Goal: Contribute content: Contribute content

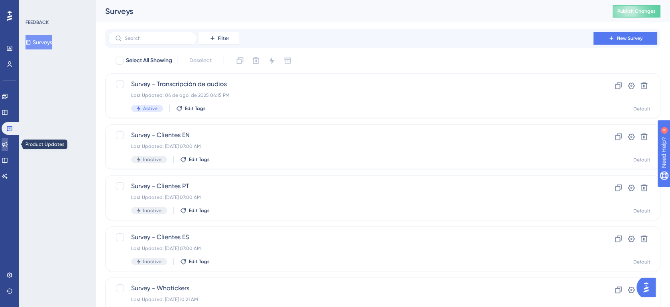
click at [6, 141] on icon at bounding box center [5, 144] width 6 height 6
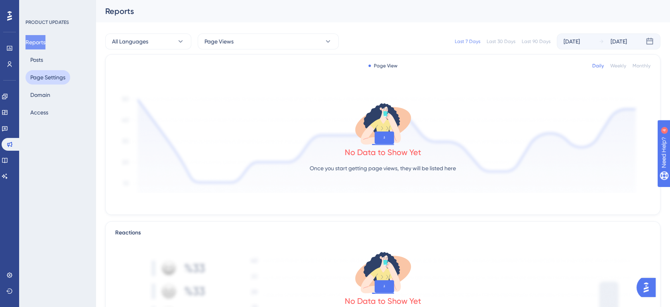
click at [53, 77] on button "Page Settings" at bounding box center [48, 77] width 45 height 14
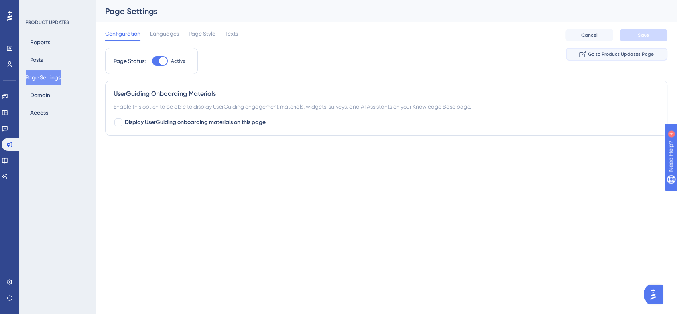
click at [613, 55] on span "Go to Product Updates Page" at bounding box center [621, 54] width 66 height 6
click at [161, 30] on span "Languages" at bounding box center [164, 34] width 29 height 10
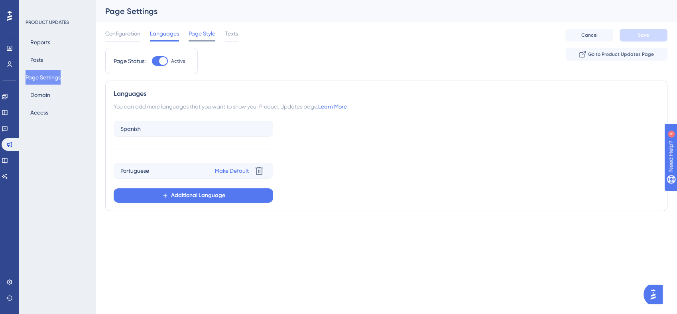
click at [207, 37] on span "Page Style" at bounding box center [202, 34] width 27 height 10
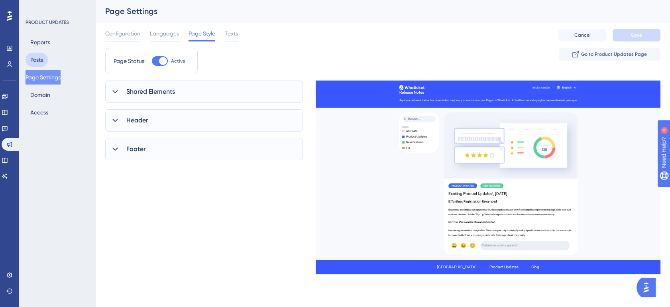
click at [34, 61] on button "Posts" at bounding box center [37, 60] width 22 height 14
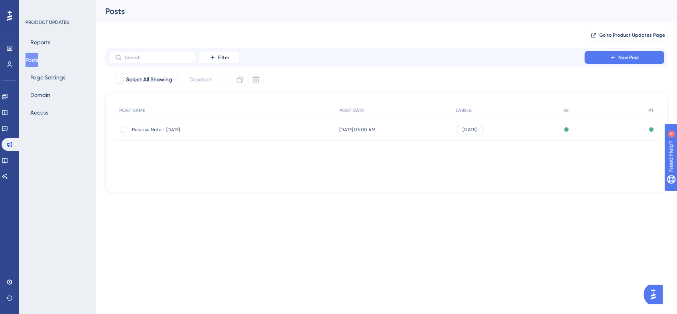
click at [236, 128] on span "Release Note - [DATE]" at bounding box center [196, 129] width 128 height 6
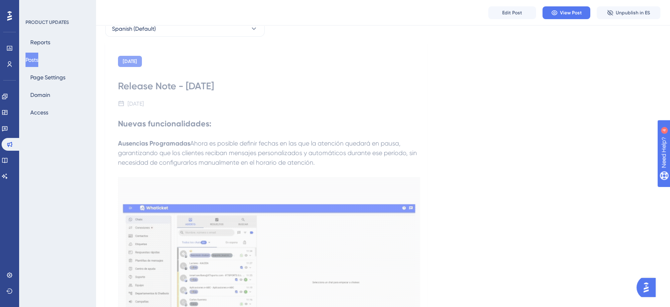
scroll to position [59, 0]
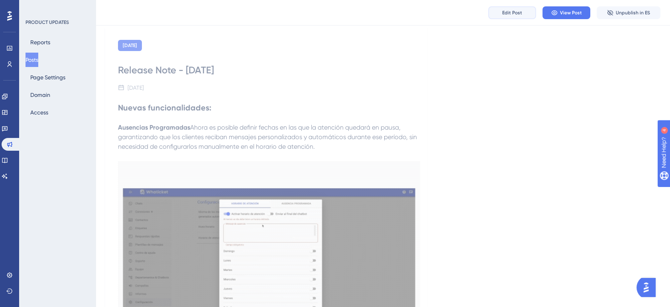
click at [524, 13] on button "Edit Post" at bounding box center [513, 12] width 48 height 13
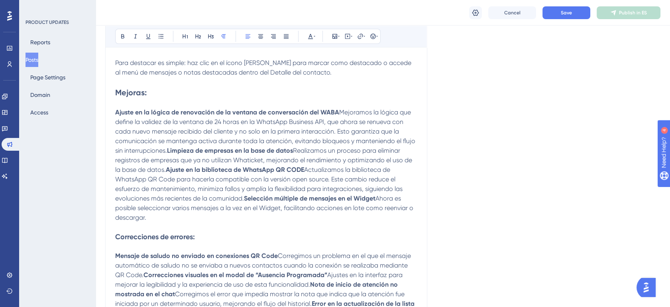
scroll to position [755, 0]
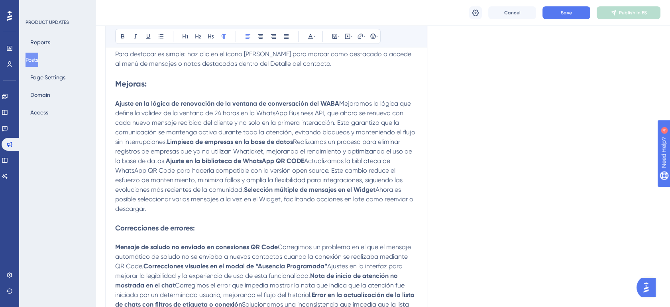
click at [162, 132] on span "Mejoramos la lógica que define la validez de la ventana de 24 horas en la Whats…" at bounding box center [266, 123] width 302 height 46
click at [236, 152] on p "Ajuste en la lógica de renovación de la ventana de conversación del WABA Mejora…" at bounding box center [266, 156] width 302 height 115
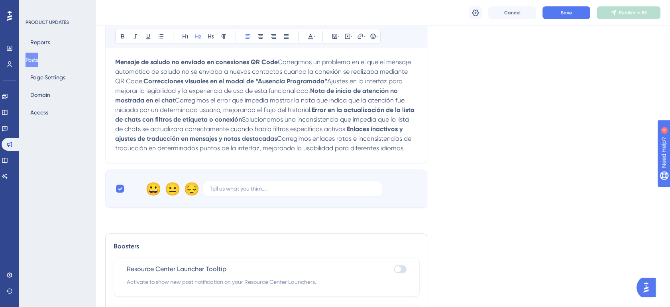
scroll to position [976, 0]
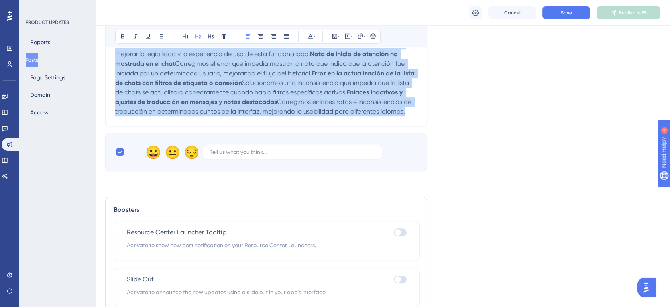
drag, startPoint x: 116, startPoint y: 93, endPoint x: 276, endPoint y: 272, distance: 240.1
copy div "Loremip: Dolors am co adipis el seddoeiusm te in utlabor et doloremagnaa eni AD…"
click at [202, 48] on span "Corregimos un problema en el que el mensaje automático de saludo no se enviaba …" at bounding box center [264, 35] width 298 height 27
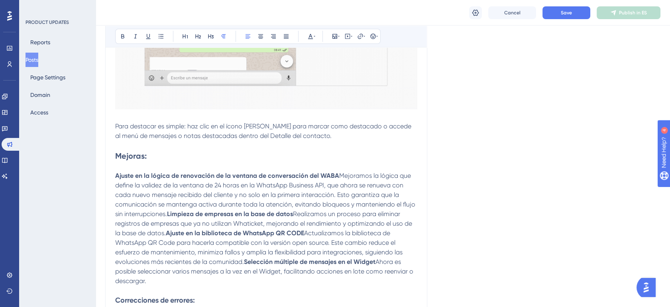
scroll to position [680, 0]
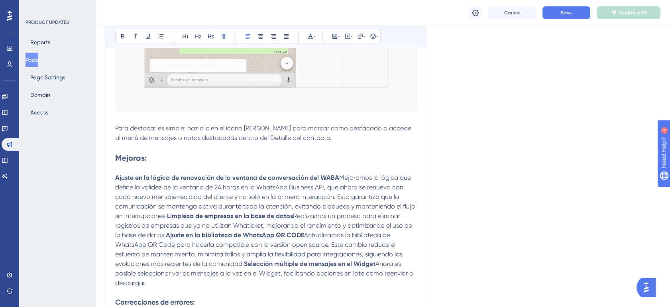
click at [147, 194] on span "Mejoramos la lógica que define la validez de la ventana de 24 horas en la Whats…" at bounding box center [266, 197] width 302 height 46
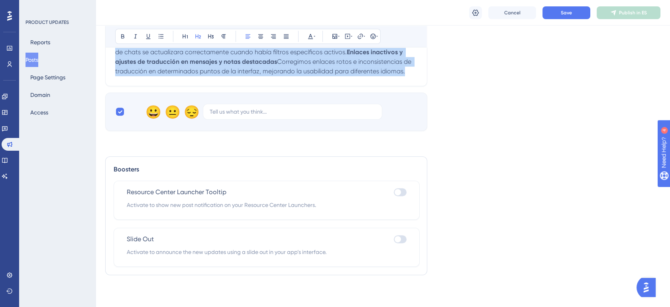
scroll to position [1167, 0]
drag, startPoint x: 116, startPoint y: 167, endPoint x: 257, endPoint y: 77, distance: 167.5
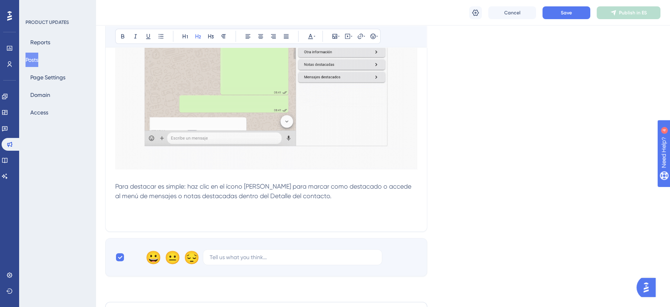
scroll to position [644, 0]
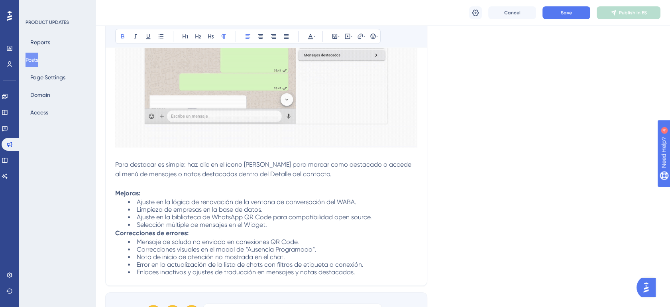
click at [277, 238] on p "Correcciones de errores:" at bounding box center [266, 234] width 302 height 10
click at [272, 229] on li "Selección múltiple de mensajes en el Widget." at bounding box center [273, 225] width 290 height 8
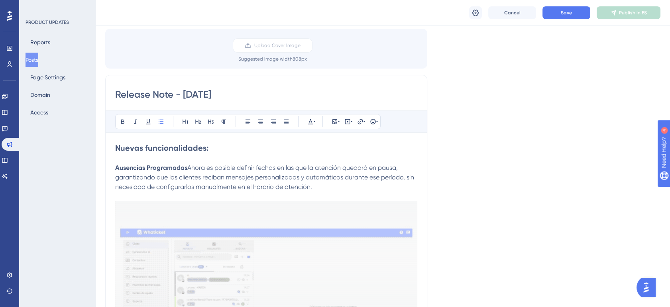
scroll to position [9, 0]
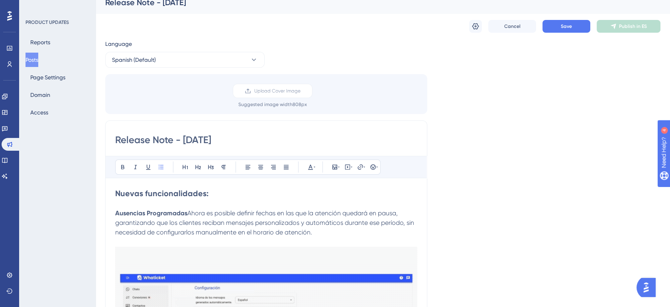
click at [176, 193] on strong "Nuevas funcionalidades:" at bounding box center [161, 194] width 93 height 10
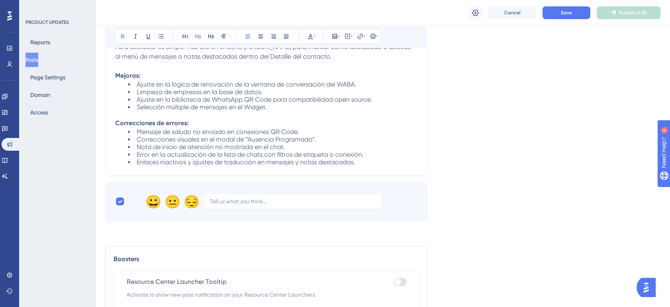
scroll to position [727, 0]
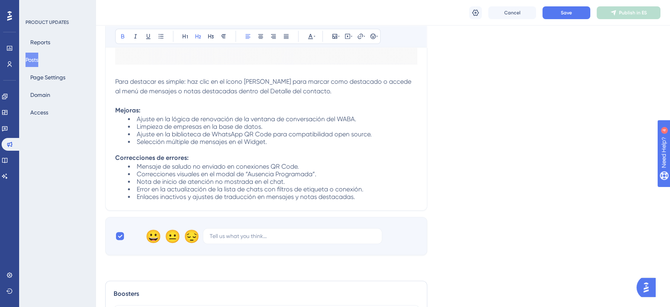
click at [131, 114] on strong "Mejoras:" at bounding box center [127, 110] width 25 height 8
click at [199, 37] on icon at bounding box center [198, 36] width 6 height 6
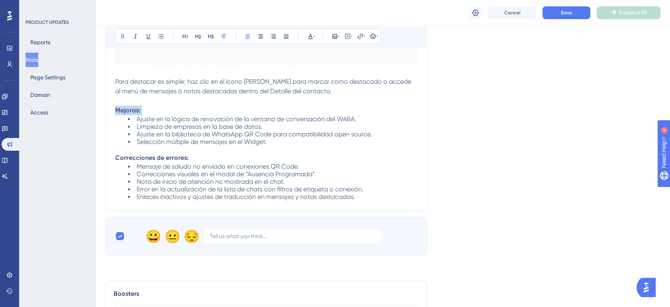
click at [156, 115] on p "Mejoras:" at bounding box center [266, 111] width 302 height 10
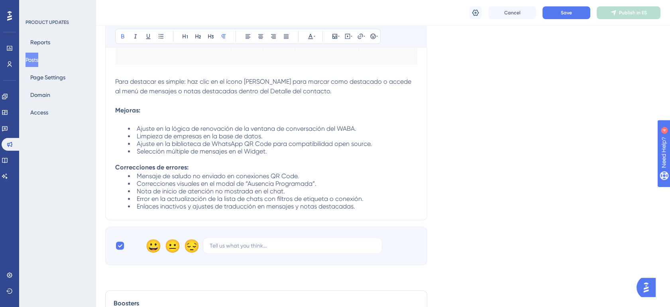
click at [205, 172] on p "Correcciones de errores:" at bounding box center [266, 168] width 302 height 10
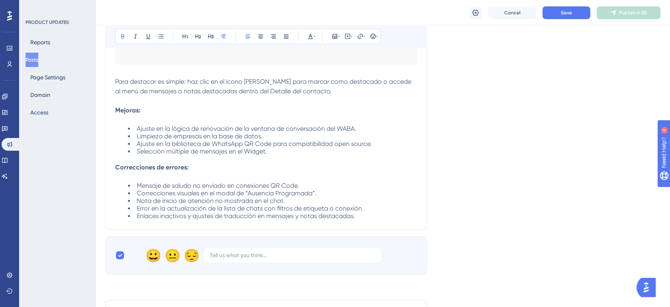
click at [130, 114] on strong "Mejoras:" at bounding box center [127, 110] width 25 height 8
click at [197, 35] on icon at bounding box center [198, 36] width 6 height 6
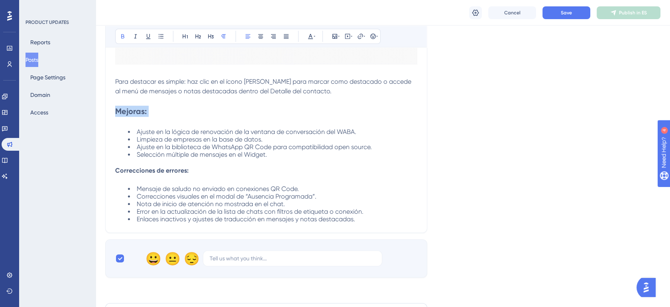
click at [163, 174] on strong "Correcciones de errores:" at bounding box center [151, 171] width 73 height 8
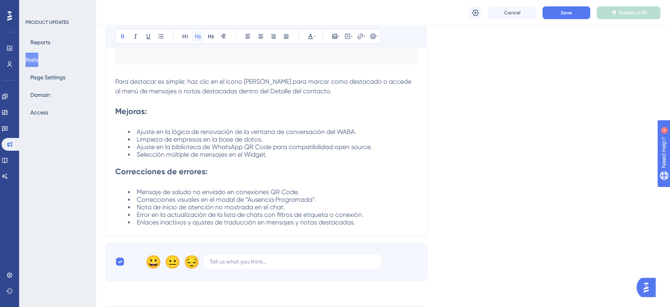
click at [198, 35] on icon at bounding box center [198, 36] width 6 height 6
click at [138, 136] on span "Ajuste en la lógica de renovación de la ventana de conversación del WABA." at bounding box center [247, 132] width 220 height 8
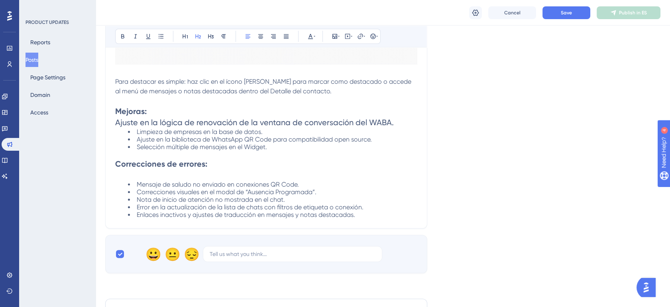
click at [137, 136] on span "Limpieza de empresas en la base de datos." at bounding box center [200, 132] width 126 height 8
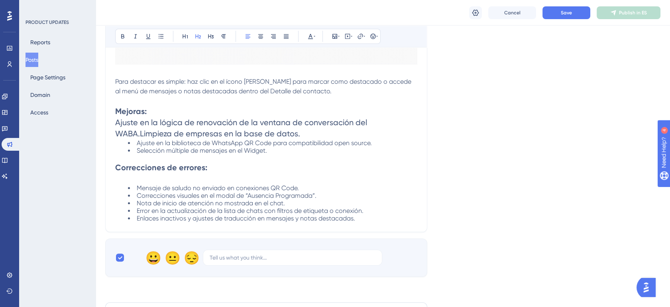
click at [138, 147] on span "Ajuste en la biblioteca de WhatsApp QR Code para compatibilidad open source." at bounding box center [254, 143] width 235 height 8
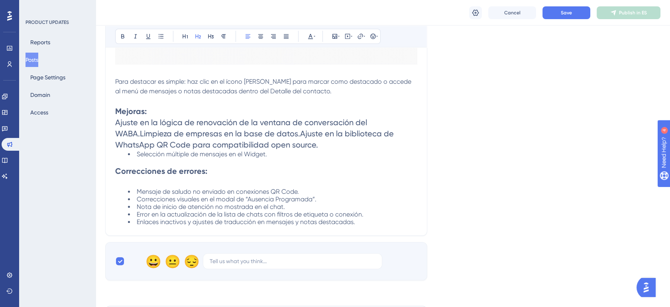
click at [136, 165] on li "Selección múltiple de mensajes en el Widget." at bounding box center [273, 157] width 290 height 15
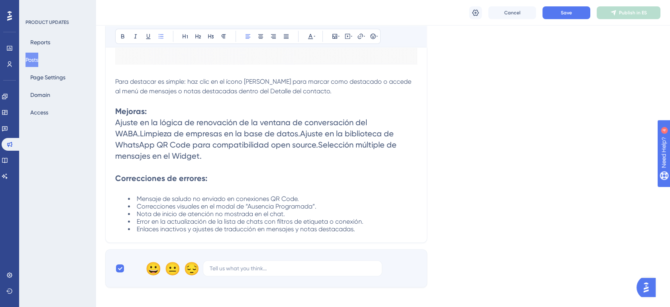
click at [137, 203] on span "Mensaje de saludo no enviado en conexiones QR Code." at bounding box center [218, 199] width 162 height 8
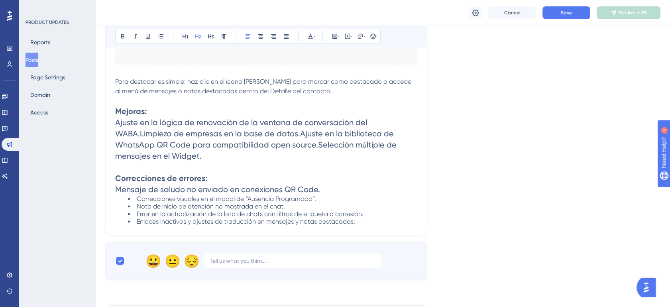
click at [138, 203] on span "Correcciones visuales en el modal de “Ausencia Programada”." at bounding box center [227, 199] width 180 height 8
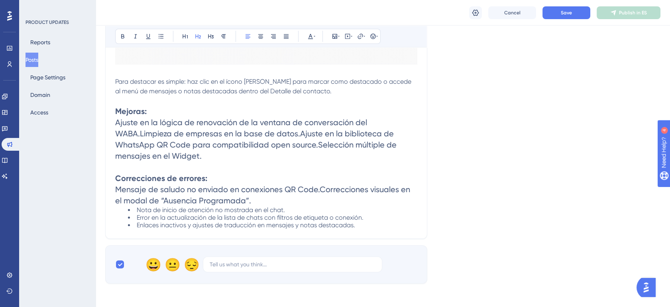
click at [137, 214] on span "Nota de inicio de atención no mostrada en el chat." at bounding box center [211, 210] width 148 height 8
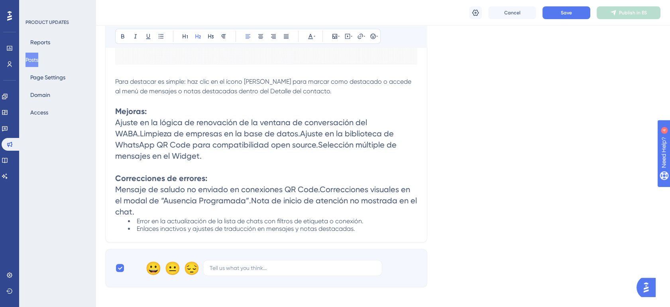
click at [138, 225] on span "Error en la actualización de la lista de chats con filtros de etiqueta o conexi…" at bounding box center [250, 221] width 227 height 8
click at [137, 225] on span "Error en la actualización de la lista de chats con filtros de etiqueta o conexi…" at bounding box center [250, 221] width 227 height 8
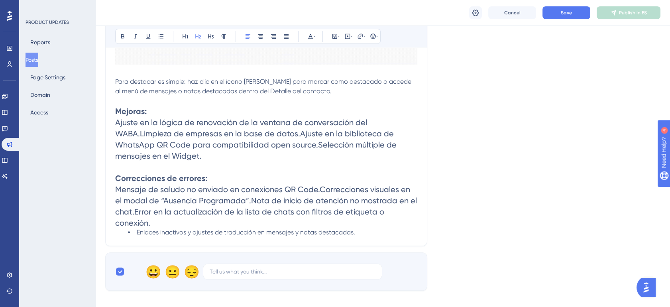
click at [138, 236] on span "Enlaces inactivos y ajustes de traducción en mensajes y notas destacadas." at bounding box center [246, 233] width 219 height 8
click at [137, 236] on span "Enlaces inactivos y ajustes de traducción en mensajes y notas destacadas." at bounding box center [246, 233] width 219 height 8
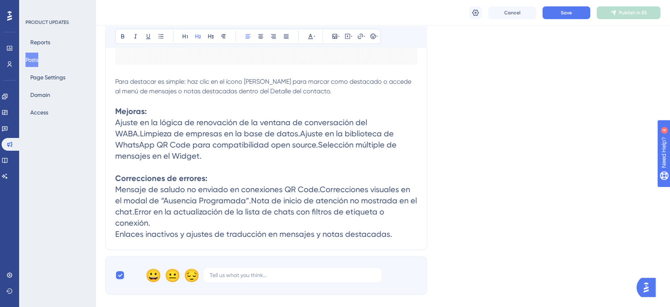
click at [135, 222] on span "Mensaje de saludo no enviado en conexiones QR Code.Correcciones visuales en el …" at bounding box center [267, 206] width 304 height 43
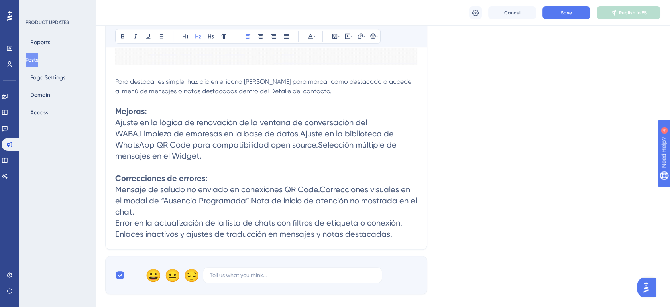
click at [242, 212] on span "Mensaje de saludo no enviado en conexiones QR Code.Correcciones visuales en el …" at bounding box center [267, 201] width 304 height 32
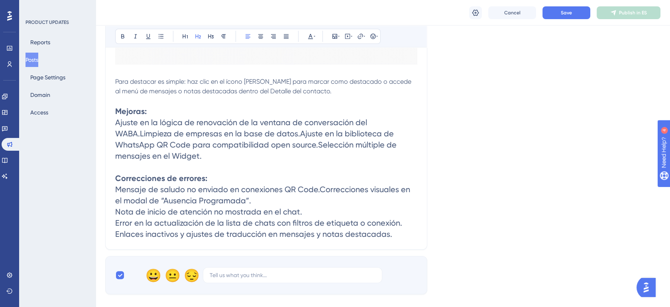
click at [320, 197] on span "Mensaje de saludo no enviado en conexiones QR Code.Correcciones visuales en el …" at bounding box center [263, 195] width 297 height 21
click at [300, 144] on span "Ajuste en la lógica de renovación de la ventana de conversación del WABA.Limpie…" at bounding box center [257, 139] width 284 height 43
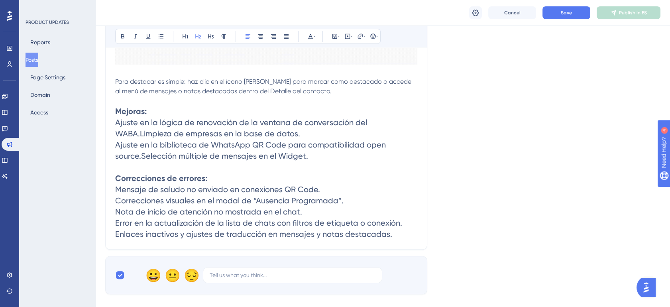
click at [140, 138] on span "Ajuste en la lógica de renovación de la ventana de conversación del WABA.Limpie…" at bounding box center [242, 128] width 254 height 21
click at [142, 161] on span "Ajuste en la biblioteca de WhatsApp QR Code para compatibilidad open source.Sel…" at bounding box center [251, 150] width 273 height 21
click at [292, 167] on h2 "Mejoras: [PERSON_NAME] en la lógica de renovación de la ventana de conversación…" at bounding box center [266, 139] width 302 height 67
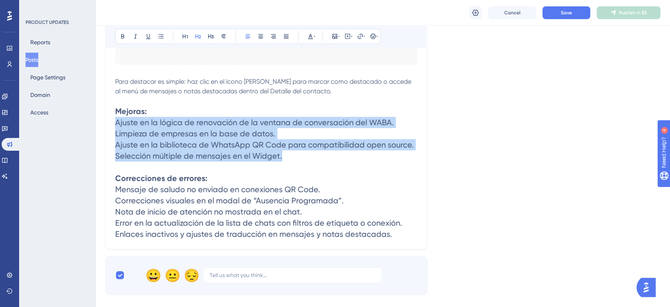
drag, startPoint x: 290, startPoint y: 166, endPoint x: 112, endPoint y: 130, distance: 181.9
click at [196, 39] on icon at bounding box center [198, 36] width 6 height 6
click at [226, 38] on icon at bounding box center [224, 36] width 6 height 6
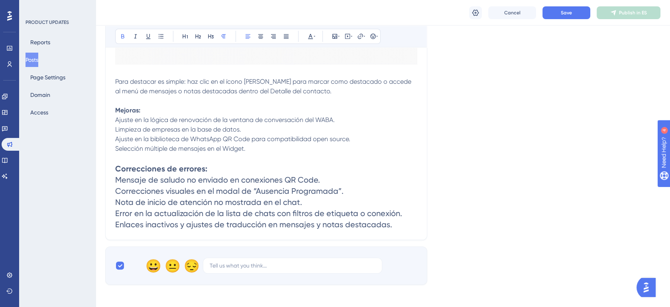
click at [150, 120] on p "Mejoras: [PERSON_NAME] en la lógica de renovación de la ventana de conversación…" at bounding box center [266, 134] width 302 height 57
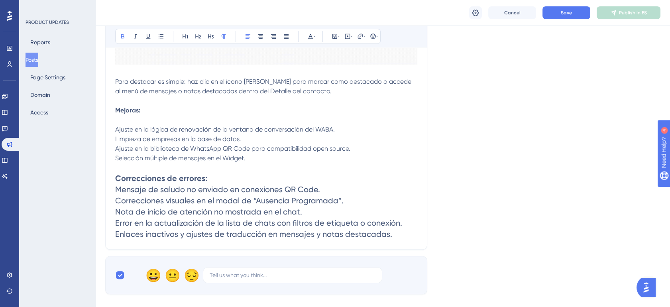
click at [136, 114] on strong "Mejoras:" at bounding box center [127, 110] width 25 height 8
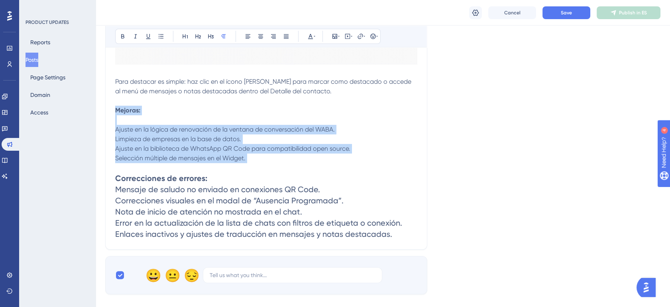
click at [140, 114] on strong "Mejoras:" at bounding box center [127, 110] width 25 height 8
click at [143, 118] on p "Mejoras: [PERSON_NAME] en la lógica de renovación de la ventana de conversación…" at bounding box center [266, 139] width 302 height 67
click at [146, 120] on p "Mejoras: [PERSON_NAME] en la lógica de renovación de la ventana de conversación…" at bounding box center [266, 139] width 302 height 67
click at [142, 119] on p "Mejoras: [PERSON_NAME] en la lógica de renovación de la ventana de conversación…" at bounding box center [266, 139] width 302 height 67
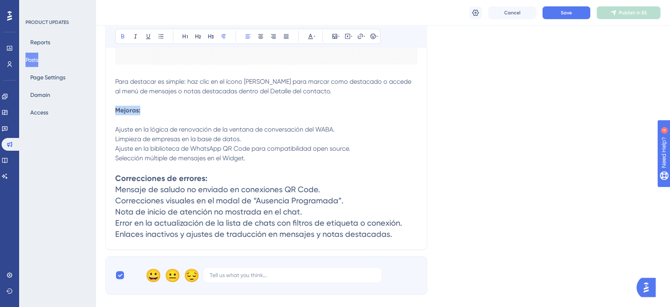
drag, startPoint x: 144, startPoint y: 122, endPoint x: 109, endPoint y: 120, distance: 35.5
click at [194, 35] on button at bounding box center [198, 36] width 11 height 11
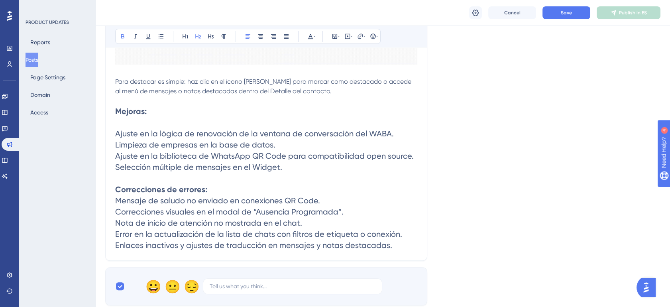
click at [195, 161] on span "Ajuste en la biblioteca de WhatsApp QR Code para compatibilidad open source." at bounding box center [264, 156] width 299 height 10
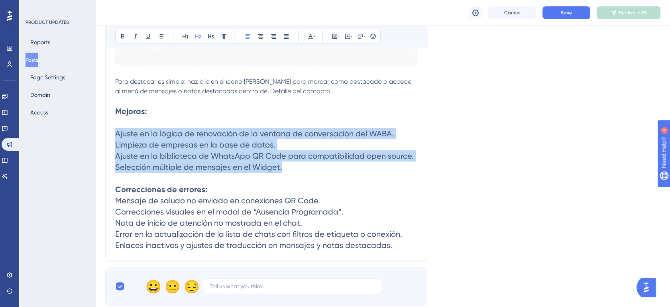
drag, startPoint x: 115, startPoint y: 143, endPoint x: 318, endPoint y: 177, distance: 205.8
click at [318, 177] on h2 "Mejoras: [PERSON_NAME] en la lógica de renovación de la ventana de conversación…" at bounding box center [266, 145] width 302 height 78
click at [222, 38] on icon at bounding box center [224, 36] width 6 height 6
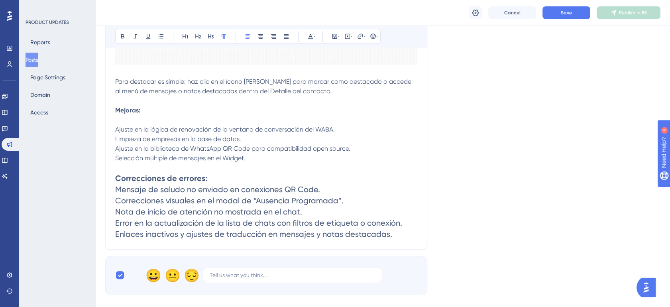
click at [158, 124] on p "Mejoras: [PERSON_NAME] en la lógica de renovación de la ventana de conversación…" at bounding box center [266, 139] width 302 height 67
click at [128, 124] on p "Mejoras: [PERSON_NAME] en la lógica de renovación de la ventana de conversación…" at bounding box center [266, 139] width 302 height 67
click at [134, 129] on p "Mejoras: [PERSON_NAME] en la lógica de renovación de la ventana de conversación…" at bounding box center [266, 139] width 302 height 67
click at [214, 189] on h2 "Correcciones de errores: Mensaje de saludo no enviado en conexiones QR Code. Co…" at bounding box center [266, 206] width 302 height 67
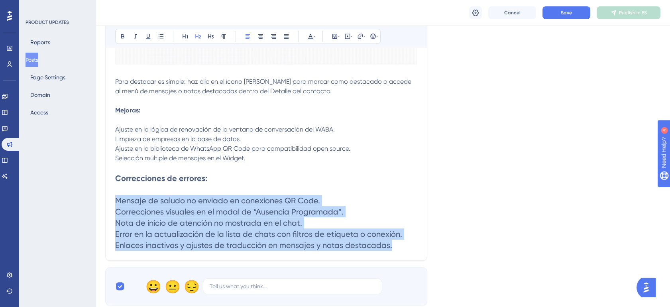
drag, startPoint x: 115, startPoint y: 209, endPoint x: 401, endPoint y: 252, distance: 289.2
click at [401, 251] on h2 "Correcciones de errores: Mensaje de saludo no enviado en conexiones QR Code. Co…" at bounding box center [266, 212] width 302 height 78
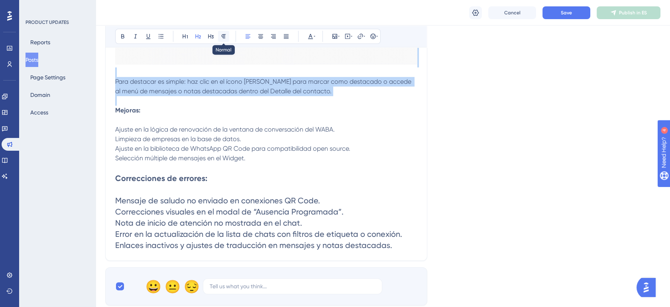
click at [222, 35] on icon at bounding box center [224, 36] width 6 height 6
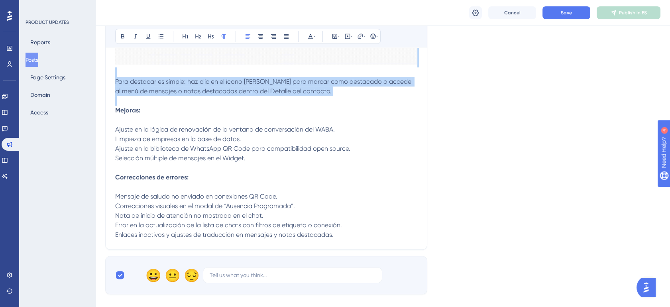
click at [182, 181] on strong "Correcciones de errores:" at bounding box center [151, 178] width 73 height 8
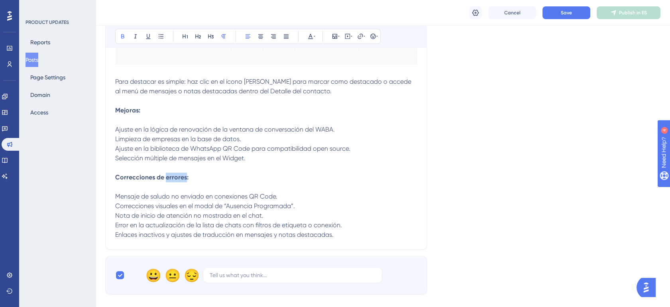
click at [182, 181] on strong "Correcciones de errores:" at bounding box center [151, 178] width 73 height 8
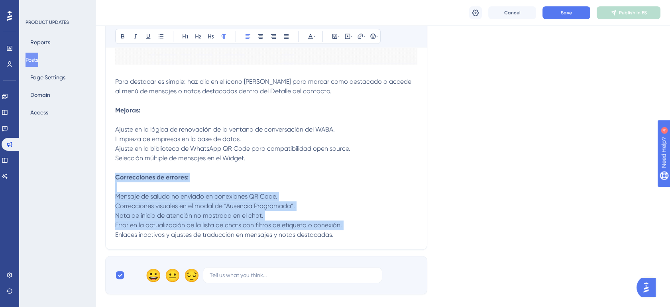
click at [182, 181] on strong "Correcciones de errores:" at bounding box center [151, 178] width 73 height 8
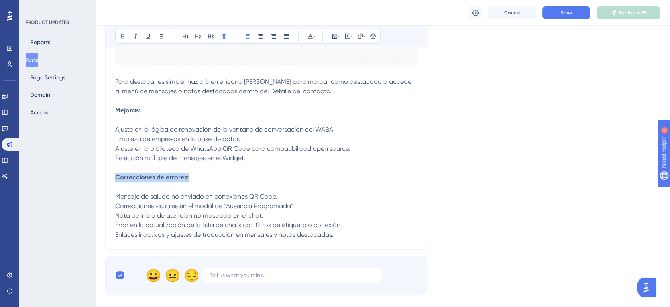
drag, startPoint x: 199, startPoint y: 187, endPoint x: 115, endPoint y: 184, distance: 83.8
copy strong "Correcciones de errores:"
click at [182, 181] on strong "Correcciones de errores:" at bounding box center [151, 178] width 73 height 8
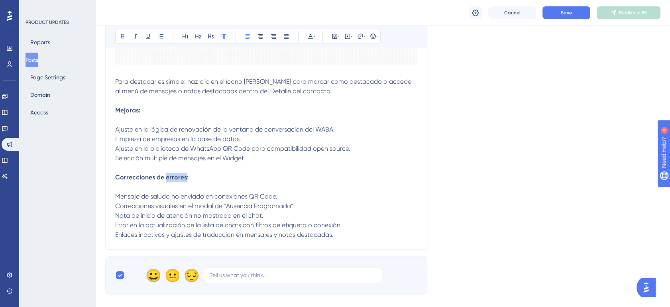
click at [182, 181] on strong "Correcciones de errores:" at bounding box center [151, 178] width 73 height 8
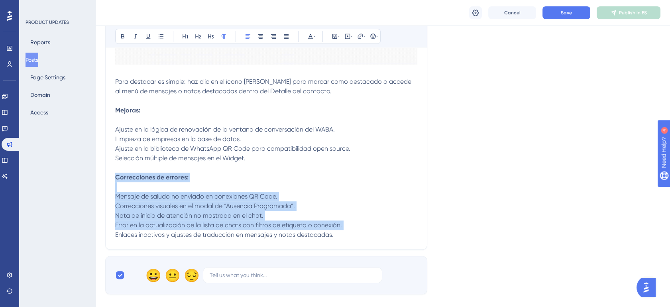
click at [182, 181] on strong "Correcciones de errores:" at bounding box center [151, 178] width 73 height 8
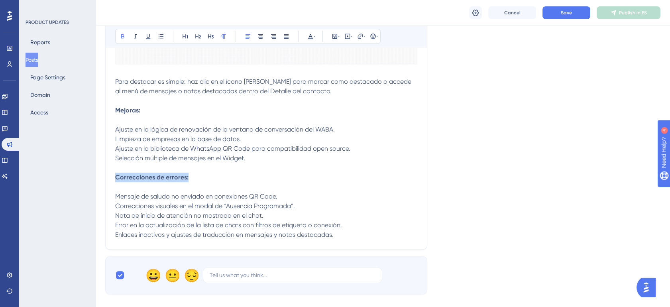
drag, startPoint x: 187, startPoint y: 188, endPoint x: 93, endPoint y: 184, distance: 94.2
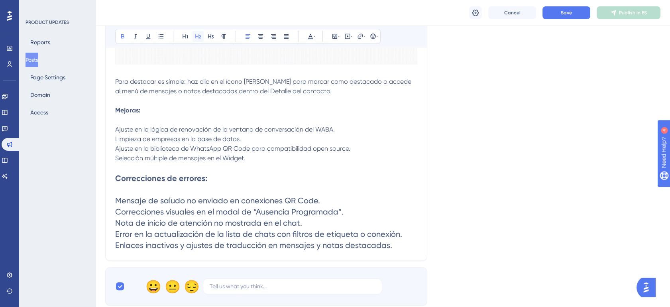
click at [193, 36] on button at bounding box center [198, 36] width 11 height 11
click at [223, 215] on h2 "Correcciones de errores: Mensaje de saludo no enviado en conexiones QR Code. Co…" at bounding box center [266, 212] width 302 height 78
click at [196, 204] on h2 "Correcciones de errores: Mensaje de saludo no enviado en conexiones QR Code. Co…" at bounding box center [266, 212] width 302 height 78
click at [126, 114] on strong "Mejoras:" at bounding box center [127, 110] width 25 height 8
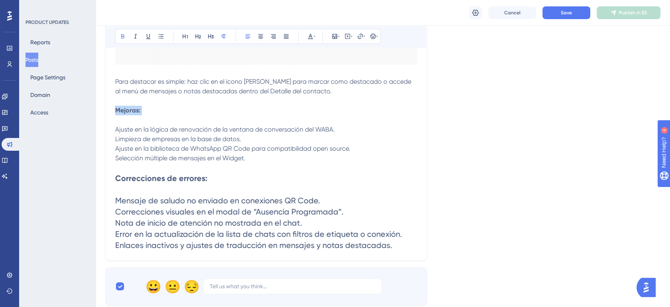
click at [126, 114] on strong "Mejoras:" at bounding box center [127, 110] width 25 height 8
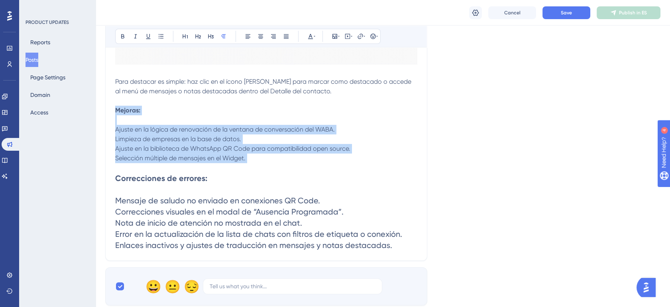
click at [150, 125] on p "Mejoras: [PERSON_NAME] en la lógica de renovación de la ventana de conversación…" at bounding box center [266, 139] width 302 height 67
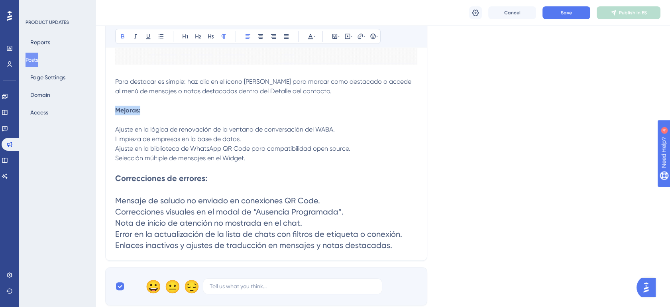
drag, startPoint x: 144, startPoint y: 119, endPoint x: 108, endPoint y: 118, distance: 36.7
click at [197, 35] on icon at bounding box center [198, 36] width 6 height 6
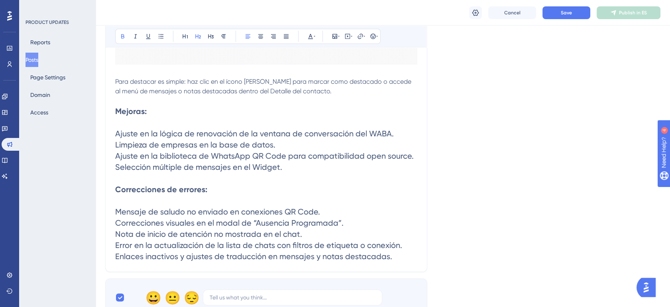
click at [169, 161] on span "Ajuste en la biblioteca de WhatsApp QR Code para compatibilidad open source." at bounding box center [264, 156] width 299 height 10
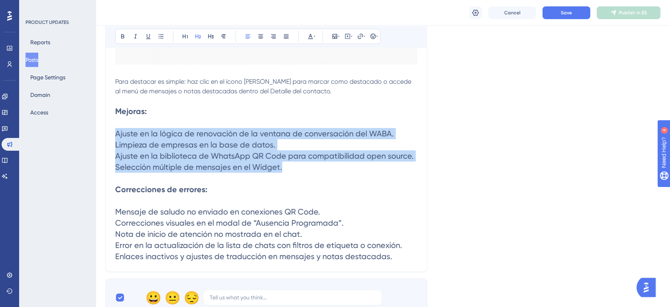
drag, startPoint x: 284, startPoint y: 177, endPoint x: 117, endPoint y: 143, distance: 170.5
click at [117, 143] on h2 "Mejoras: [PERSON_NAME] en la lógica de renovación de la ventana de conversación…" at bounding box center [266, 145] width 302 height 78
click at [225, 34] on icon at bounding box center [224, 36] width 6 height 6
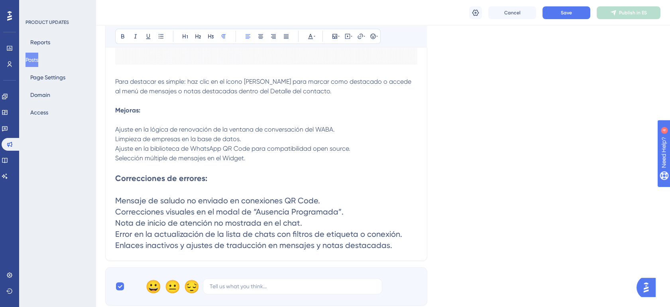
click at [206, 217] on span "Correcciones visuales en el modal de “Ausencia Programada”." at bounding box center [229, 212] width 229 height 10
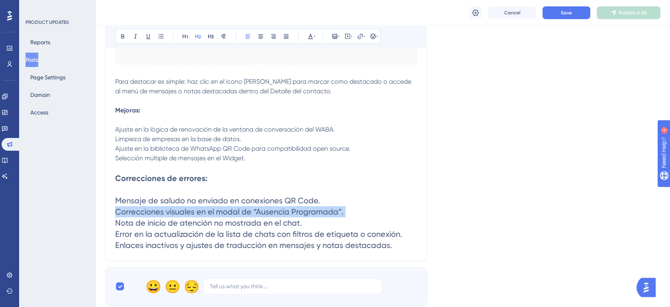
click at [206, 217] on span "Correcciones visuales en el modal de “Ausencia Programada”." at bounding box center [229, 212] width 229 height 10
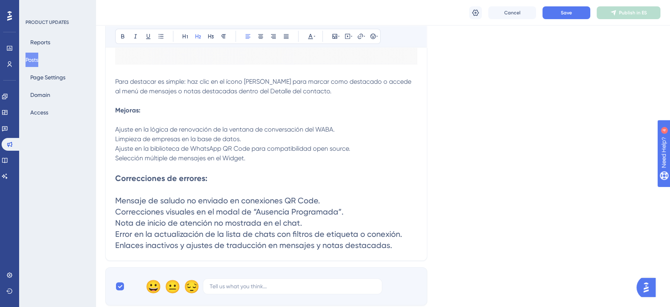
click at [162, 215] on h2 "Correcciones de errores: Mensaje de saludo no enviado en conexiones QR Code. Co…" at bounding box center [266, 212] width 302 height 78
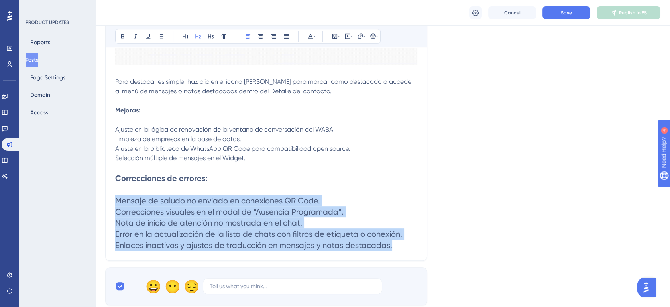
drag, startPoint x: 117, startPoint y: 210, endPoint x: 420, endPoint y: 254, distance: 305.8
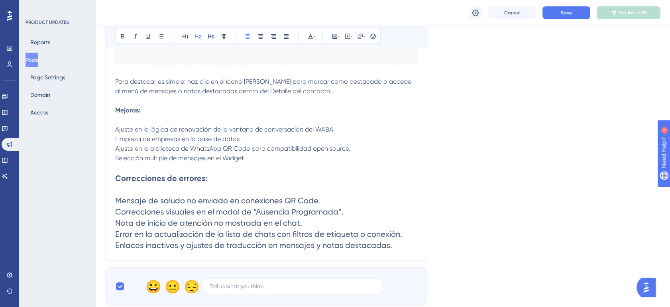
click at [160, 153] on p "Mejoras: [PERSON_NAME] en la lógica de renovación de la ventana de conversación…" at bounding box center [266, 139] width 302 height 67
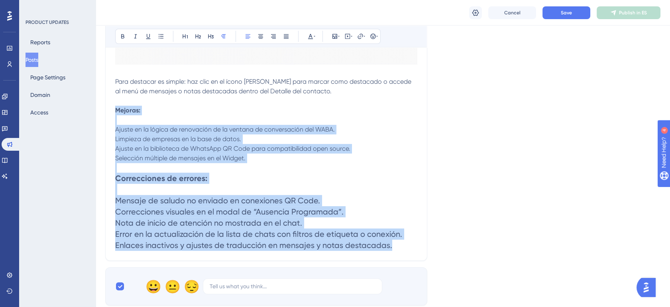
drag, startPoint x: 115, startPoint y: 120, endPoint x: 417, endPoint y: 253, distance: 330.0
copy div "Mejoras: [PERSON_NAME] en la lógica de renovación de la ventana de conversación…"
drag, startPoint x: 383, startPoint y: 181, endPoint x: 381, endPoint y: 187, distance: 6.5
click at [383, 173] on p "Mejoras: [PERSON_NAME] en la lógica de renovación de la ventana de conversación…" at bounding box center [266, 139] width 302 height 67
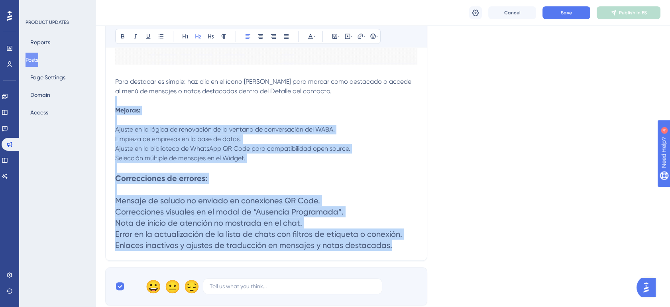
drag, startPoint x: 395, startPoint y: 256, endPoint x: 112, endPoint y: 112, distance: 317.2
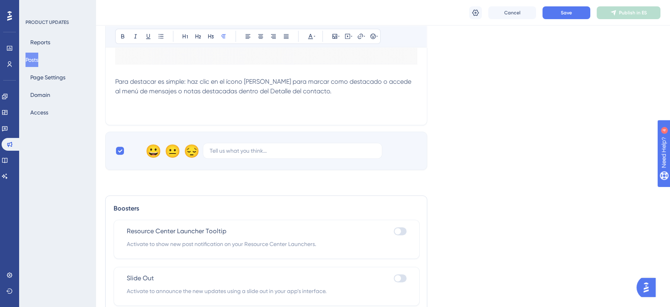
click at [157, 115] on p at bounding box center [266, 111] width 302 height 10
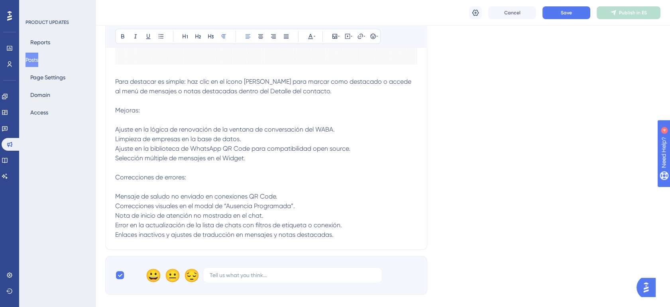
click at [132, 119] on span "Mejoras: Ajuste en la lógica de renovación de la ventana de conversación del WA…" at bounding box center [232, 172] width 235 height 132
click at [134, 121] on span "Mejoras: Ajuste en la lógica de renovación de la ventana de conversación del WA…" at bounding box center [232, 172] width 235 height 132
drag, startPoint x: 140, startPoint y: 122, endPoint x: 114, endPoint y: 118, distance: 26.2
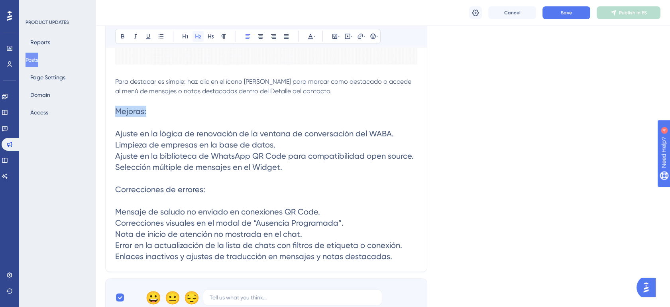
click at [198, 35] on icon at bounding box center [198, 36] width 6 height 6
click at [164, 224] on span "Mejoras: Ajuste en la lógica de renovación de la ventana de conversación del WA…" at bounding box center [264, 183] width 299 height 155
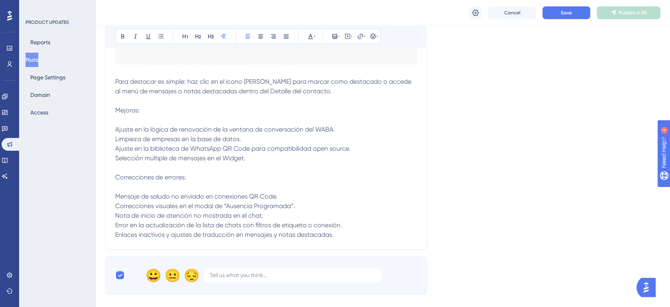
click at [136, 125] on p "Mejoras: Ajuste en la lógica de renovación de la ventana de conversación del WA…" at bounding box center [266, 173] width 302 height 134
drag, startPoint x: 140, startPoint y: 122, endPoint x: 111, endPoint y: 122, distance: 28.7
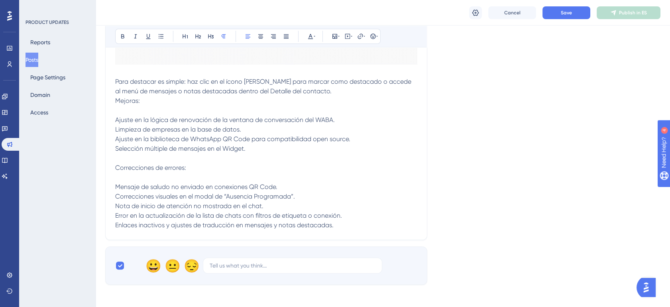
click at [125, 114] on p "Mejoras: Ajuste en la lógica de renovación de la ventana de conversación del WA…" at bounding box center [266, 163] width 302 height 134
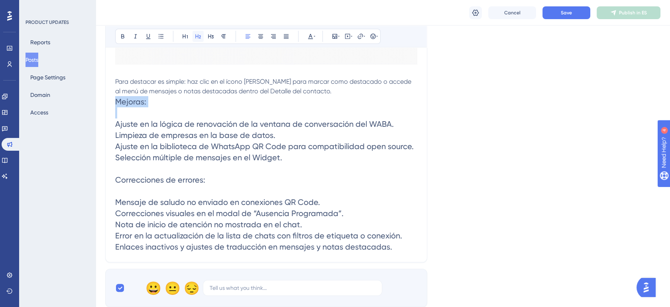
click at [197, 35] on icon at bounding box center [198, 36] width 6 height 6
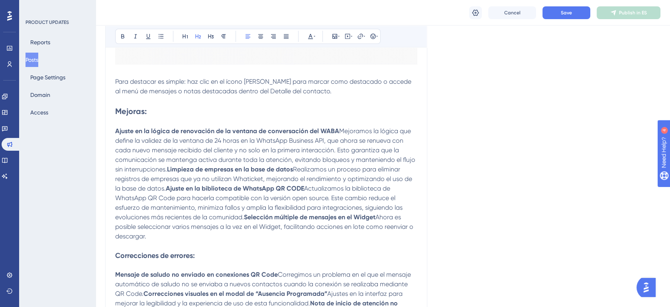
click at [158, 173] on span "Mejoramos la lógica que define la validez de la ventana de 24 horas en la Whats…" at bounding box center [266, 150] width 302 height 46
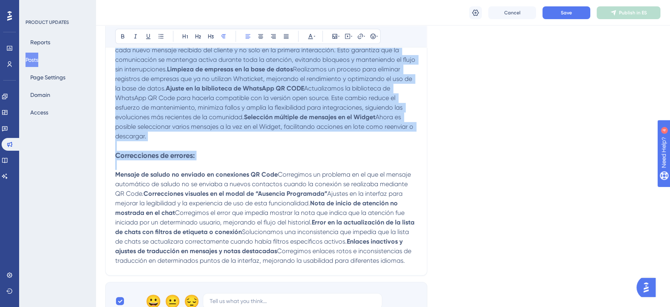
scroll to position [830, 0]
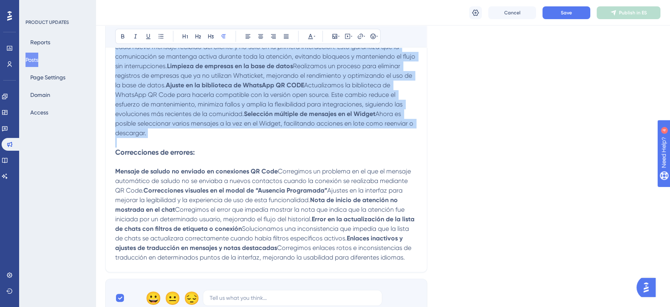
drag, startPoint x: 117, startPoint y: 142, endPoint x: 207, endPoint y: 209, distance: 112.0
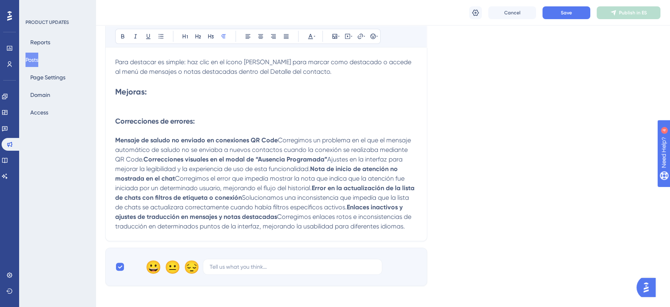
scroll to position [698, 0]
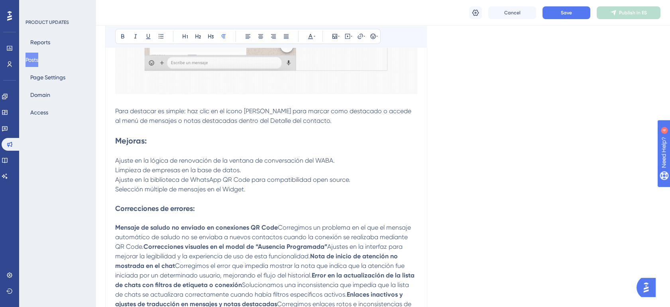
click at [184, 213] on strong "Correcciones de errores:" at bounding box center [155, 208] width 80 height 9
click at [129, 146] on strong "Mejoras:" at bounding box center [131, 141] width 32 height 10
click at [163, 213] on strong "Correcciones de errores:" at bounding box center [155, 208] width 80 height 9
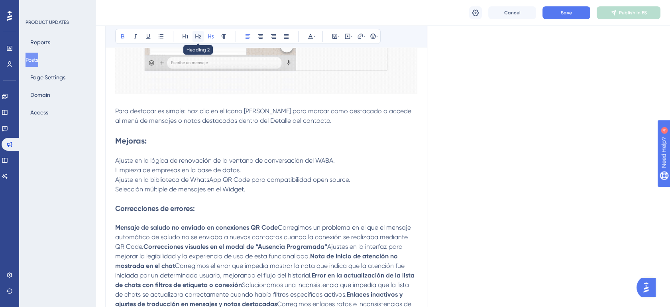
click at [200, 34] on icon at bounding box center [198, 36] width 6 height 6
click at [222, 225] on p at bounding box center [266, 220] width 302 height 10
click at [126, 146] on strong "Mejoras:" at bounding box center [131, 141] width 32 height 10
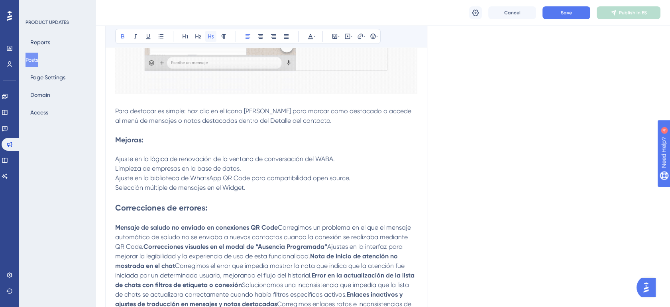
click at [212, 35] on icon at bounding box center [211, 36] width 6 height 4
click at [184, 213] on strong "Correcciones de errores:" at bounding box center [161, 208] width 92 height 10
click at [209, 32] on button at bounding box center [210, 36] width 11 height 11
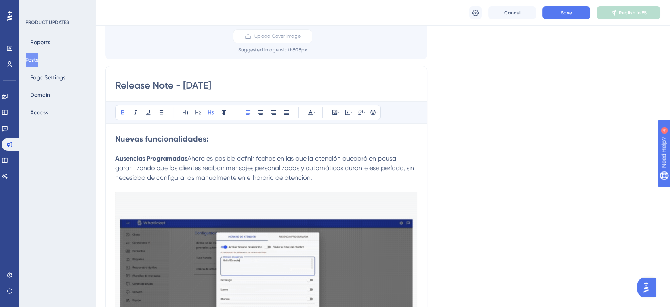
scroll to position [3, 0]
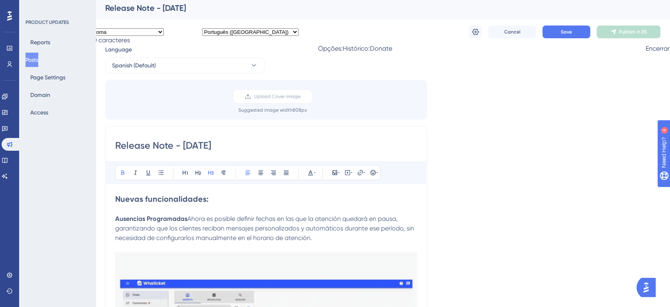
click at [184, 200] on strong "Nuevas funcionalidades:" at bounding box center [161, 199] width 93 height 10
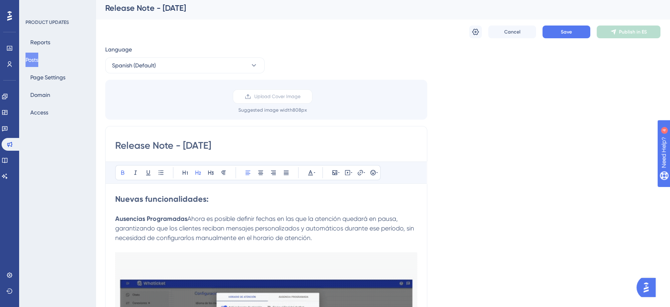
click at [182, 199] on strong "Nuevas funcionalidades:" at bounding box center [161, 199] width 93 height 10
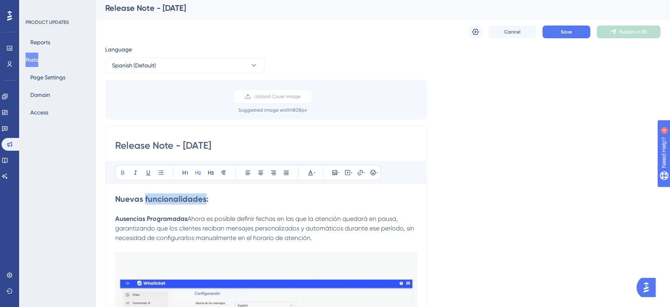
click at [182, 199] on strong "Nuevas funcionalidades:" at bounding box center [161, 199] width 93 height 10
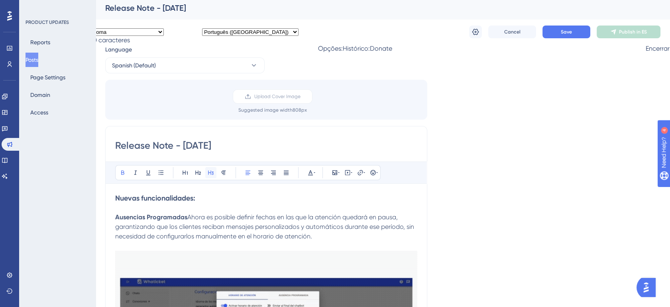
click at [208, 174] on icon at bounding box center [211, 173] width 6 height 4
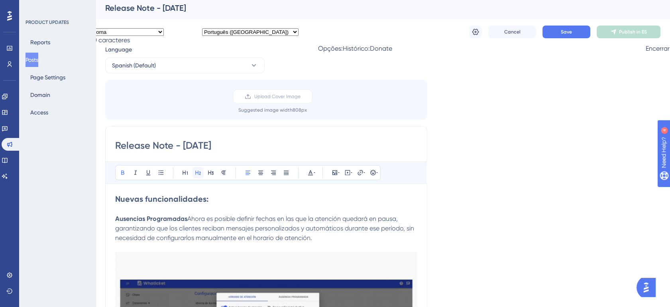
click at [196, 173] on icon at bounding box center [198, 173] width 6 height 6
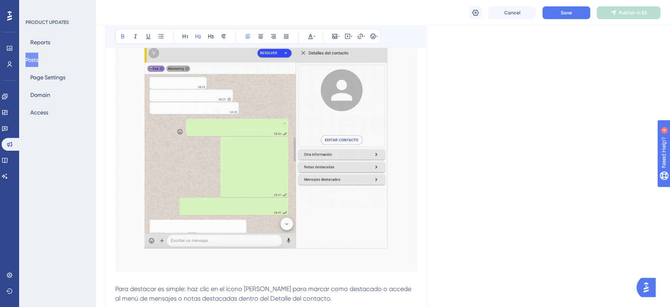
scroll to position [653, 0]
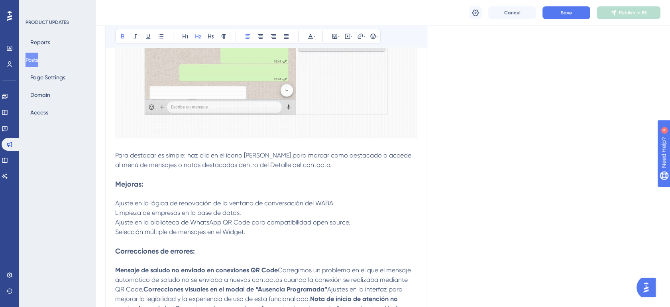
click at [140, 189] on strong "Mejoras:" at bounding box center [129, 184] width 28 height 9
click at [200, 32] on button at bounding box center [198, 36] width 11 height 11
click at [158, 257] on strong "Correcciones de errores:" at bounding box center [155, 252] width 80 height 9
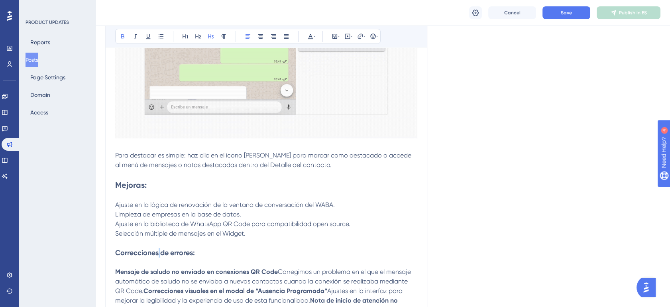
click at [158, 257] on strong "Correcciones de errores:" at bounding box center [155, 252] width 80 height 9
click at [198, 37] on icon at bounding box center [198, 36] width 6 height 6
click at [255, 239] on p "Ajuste en la lógica de renovación de la ventana de conversación del WABA. Limpi…" at bounding box center [266, 219] width 302 height 38
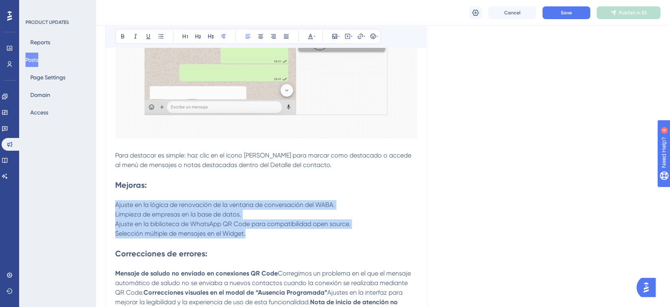
drag, startPoint x: 254, startPoint y: 241, endPoint x: 112, endPoint y: 218, distance: 143.9
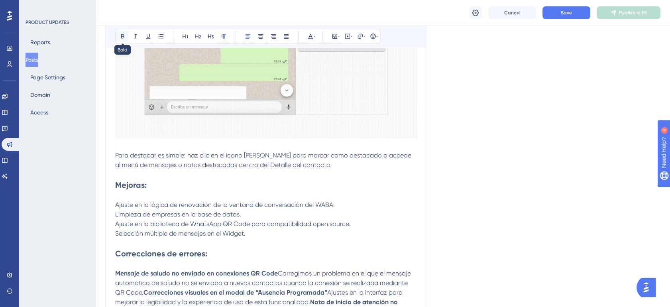
click at [120, 36] on icon at bounding box center [123, 36] width 6 height 6
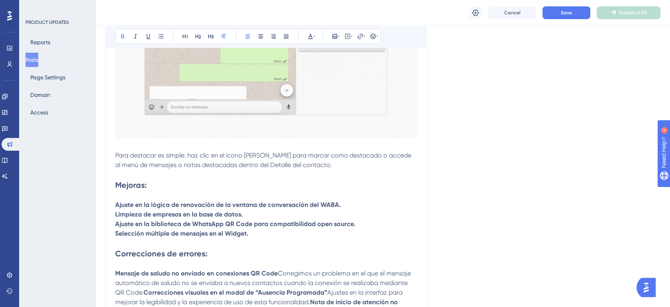
click at [237, 237] on strong "Ajuste en la lógica de renovación de la ventana de conversación del WABA. Limpi…" at bounding box center [235, 219] width 240 height 36
click at [345, 214] on p "Ajuste en la lógica de renovación de la ventana de conversación del WABA. Limpi…" at bounding box center [266, 219] width 302 height 38
click at [301, 235] on p "Ajuste en la lógica de renovación de la ventana de conversación del WABA. Limpi…" at bounding box center [266, 219] width 302 height 38
click at [357, 239] on p "Ajuste en la lógica de renovación de la ventana de conversación del WABA. Limpi…" at bounding box center [266, 219] width 302 height 38
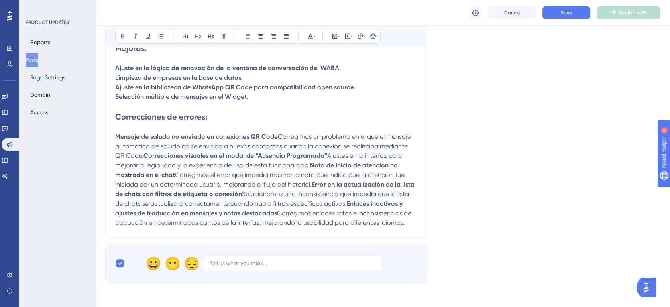
scroll to position [875, 0]
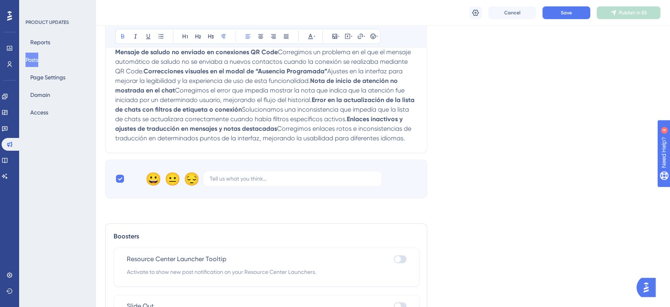
click at [379, 142] on span "Corregimos enlaces rotos e inconsistencias de traducción en determinados puntos…" at bounding box center [264, 133] width 298 height 17
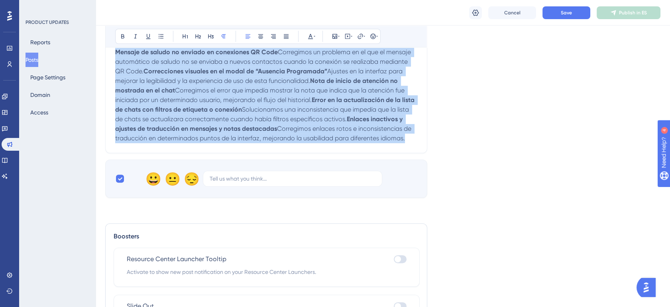
drag, startPoint x: 262, startPoint y: 258, endPoint x: 113, endPoint y: 93, distance: 222.3
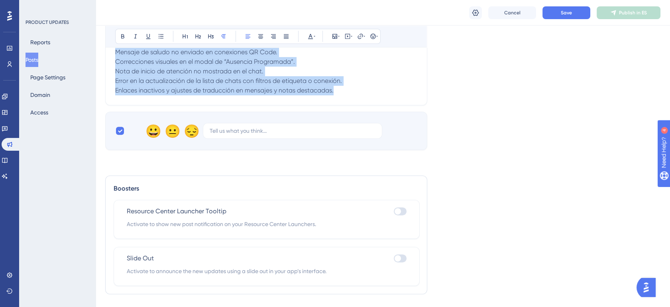
drag, startPoint x: 341, startPoint y: 132, endPoint x: 116, endPoint y: 93, distance: 227.8
click at [116, 93] on p "Mensaje de saludo no enviado en conexiones QR Code. Correcciones visuales en el…" at bounding box center [266, 71] width 302 height 48
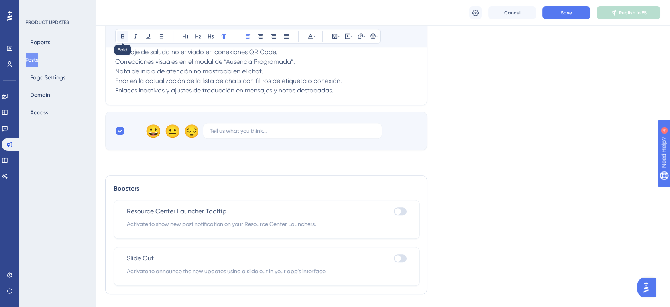
click at [122, 39] on icon at bounding box center [123, 36] width 6 height 6
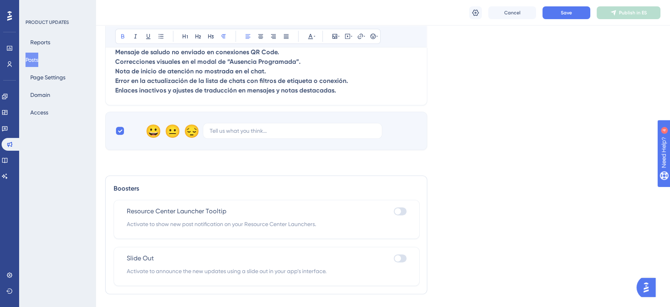
click at [293, 92] on p "Mensaje de saludo no enviado en conexiones QR Code. Correcciones visuales en el…" at bounding box center [266, 71] width 302 height 48
click at [290, 92] on p "Mensaje de saludo no enviado en conexiones QR Code. Correcciones visuales en el…" at bounding box center [266, 71] width 302 height 48
click at [308, 95] on p "Correcciones visuales en el modal de “Ausencia Programada”. Nota de inicio de a…" at bounding box center [266, 76] width 302 height 38
click at [300, 95] on p "Nota de inicio de atención no mostrada en el chat. Error en la actualización de…" at bounding box center [266, 81] width 302 height 29
click at [348, 95] on p "Error en la actualización de la lista de chats con filtros de etiqueta o conexi…" at bounding box center [266, 85] width 302 height 19
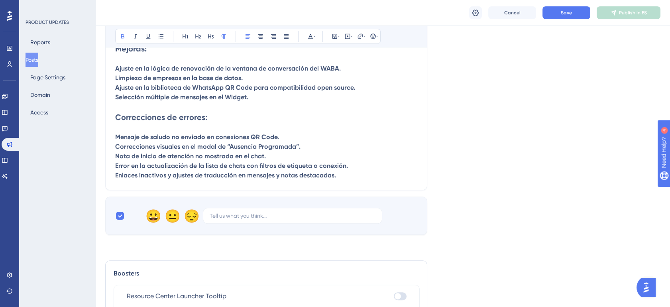
scroll to position [771, 0]
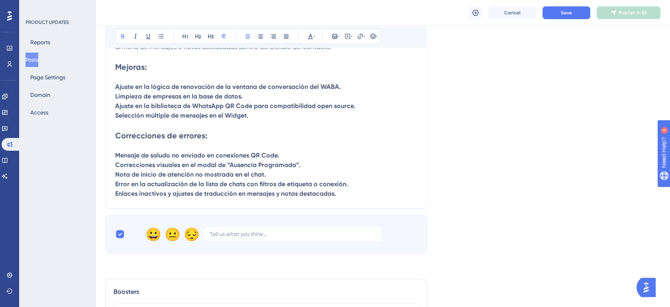
click at [169, 91] on strong "Ajuste en la lógica de renovación de la ventana de conversación del WABA." at bounding box center [228, 87] width 226 height 8
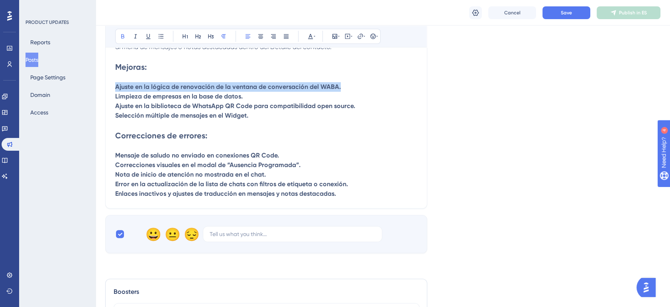
drag, startPoint x: 117, startPoint y: 95, endPoint x: 340, endPoint y: 98, distance: 222.6
click at [340, 98] on p "Ajuste en la lógica de renovación de la ventana de conversación del WABA. Limpi…" at bounding box center [266, 101] width 302 height 38
click at [120, 35] on icon at bounding box center [123, 36] width 6 height 6
click at [183, 91] on span "Ajuste en la lógica de renovación de la ventana de conversación del WABA." at bounding box center [225, 87] width 220 height 8
click at [178, 91] on span "Ajuste en la lógica de renovación de la ventana de conversación del WABA." at bounding box center [225, 87] width 220 height 8
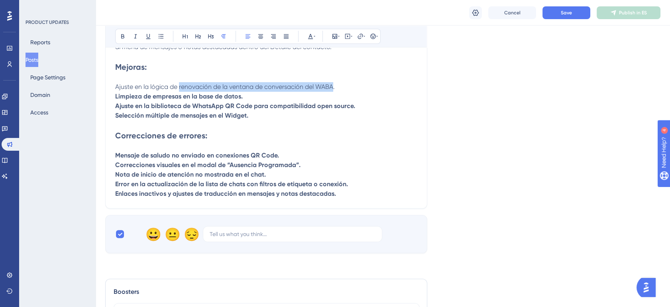
drag, startPoint x: 180, startPoint y: 97, endPoint x: 333, endPoint y: 95, distance: 153.2
click at [333, 91] on span "Ajuste en la lógica de renovación de la ventana de conversación del WABA." at bounding box center [225, 87] width 220 height 8
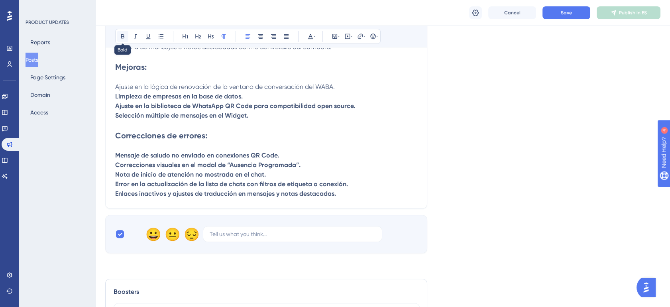
click at [124, 33] on icon at bounding box center [123, 36] width 6 height 6
click at [160, 100] on strong "Limpieza de empresas en la base de datos." at bounding box center [179, 97] width 128 height 8
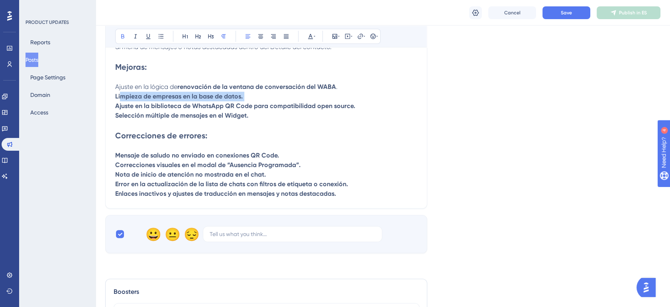
click at [160, 100] on strong "Limpieza de empresas en la base de datos." at bounding box center [179, 97] width 128 height 8
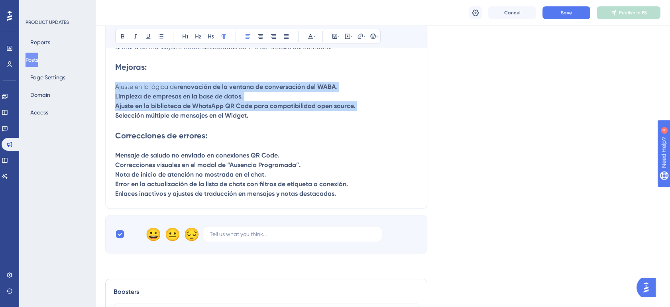
click at [151, 100] on strong "Limpieza de empresas en la base de datos." at bounding box center [179, 97] width 128 height 8
click at [166, 100] on strong "Limpieza de empresas en la base de datos." at bounding box center [179, 97] width 128 height 8
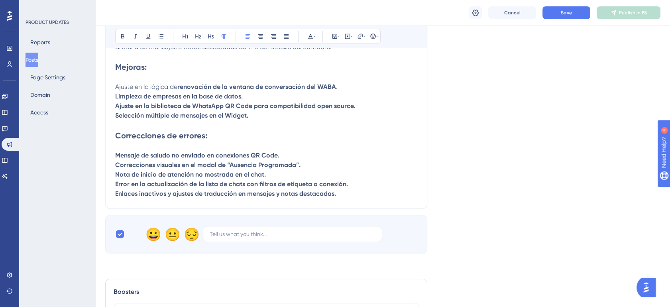
click at [166, 100] on strong "Limpieza de empresas en la base de datos." at bounding box center [179, 97] width 128 height 8
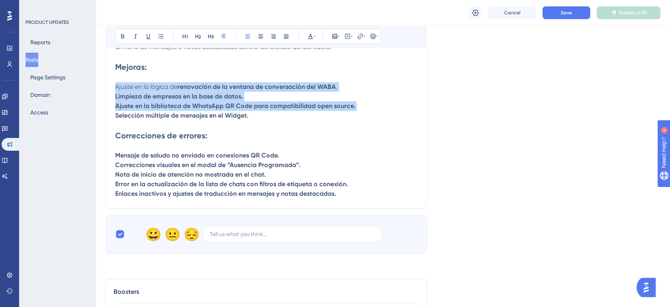
click at [166, 100] on strong "Limpieza de empresas en la base de datos." at bounding box center [179, 97] width 128 height 8
click at [240, 100] on strong "Limpieza de empresas en la base de datos." at bounding box center [179, 97] width 128 height 8
click at [253, 115] on p "Ajuste en la lógica de renovación de la ventana de conversación del WABA . Limp…" at bounding box center [266, 101] width 302 height 38
drag, startPoint x: 255, startPoint y: 118, endPoint x: 116, endPoint y: 115, distance: 139.2
click at [116, 115] on p "Ajuste en la lógica de renovación de la ventana de conversación del WABA . Limp…" at bounding box center [266, 101] width 302 height 38
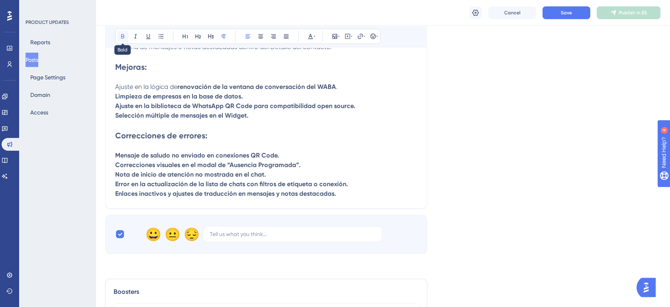
click at [120, 35] on icon at bounding box center [123, 36] width 6 height 6
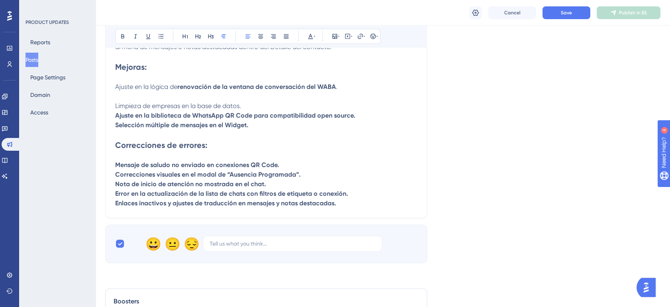
click at [200, 121] on p "Ajuste en la lógica de renovación de la ventana de conversación del WABA . Limp…" at bounding box center [266, 106] width 302 height 48
drag, startPoint x: 197, startPoint y: 117, endPoint x: 241, endPoint y: 116, distance: 43.9
click at [241, 110] on span "Limpieza de empresas en la base de datos." at bounding box center [178, 106] width 126 height 8
click at [124, 35] on icon at bounding box center [123, 36] width 6 height 6
click at [183, 130] on p "Ajuste en la lógica de renovación de la ventana de conversación del WABA . Limp…" at bounding box center [266, 106] width 302 height 48
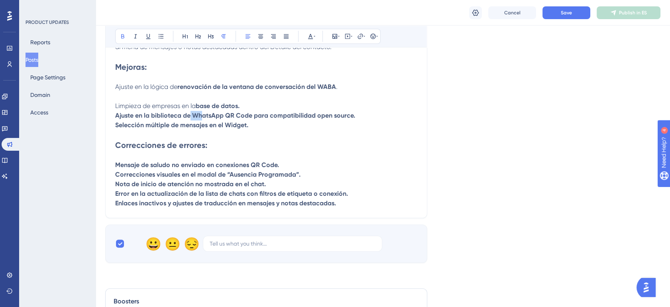
click at [183, 130] on p "Ajuste en la lógica de renovación de la ventana de conversación del WABA . Limp…" at bounding box center [266, 106] width 302 height 48
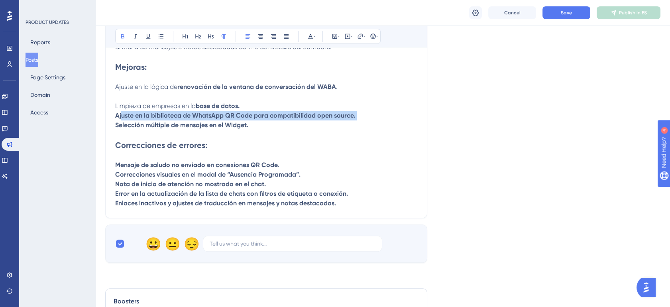
click at [183, 130] on p "Ajuste en la lógica de renovación de la ventana de conversación del WABA . Limp…" at bounding box center [266, 106] width 302 height 48
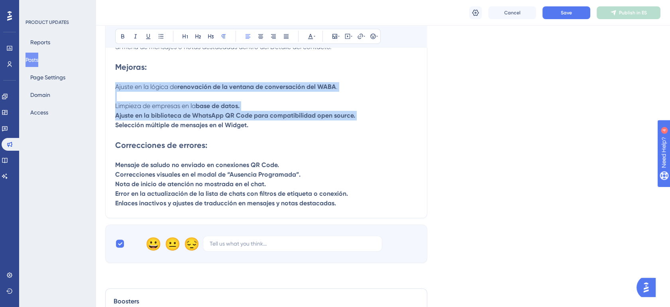
click at [186, 119] on strong "Ajuste en la biblioteca de WhatsApp QR Code para compatibilidad open source." at bounding box center [235, 116] width 240 height 8
drag, startPoint x: 359, startPoint y: 137, endPoint x: 116, endPoint y: 136, distance: 243.3
click at [116, 130] on p "Ajuste en la lógica de renovación de la ventana de conversación del WABA . Limp…" at bounding box center [266, 106] width 302 height 48
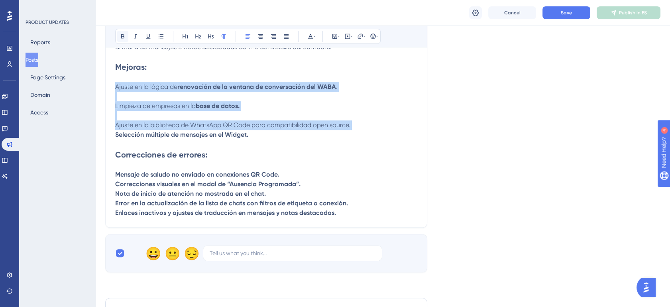
click at [124, 39] on icon at bounding box center [123, 36] width 6 height 6
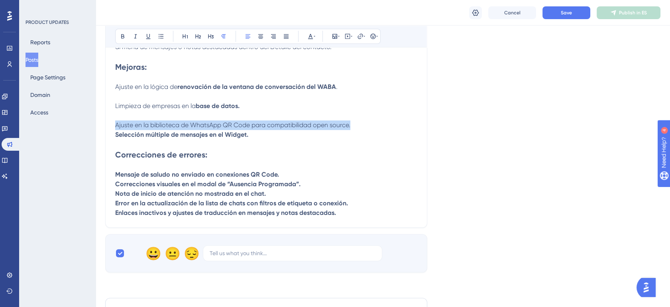
click at [179, 129] on p "Ajuste en la lógica de renovación de la ventana de conversación del WABA . Limp…" at bounding box center [266, 110] width 302 height 57
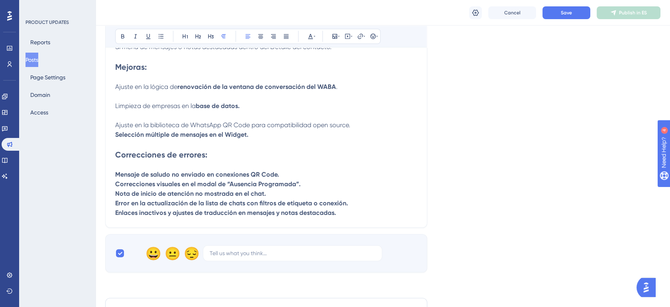
drag, startPoint x: 181, startPoint y: 139, endPoint x: 173, endPoint y: 138, distance: 8.0
click at [180, 129] on span "Ajuste en la biblioteca de WhatsApp QR Code para compatibilidad open source." at bounding box center [232, 125] width 235 height 8
drag, startPoint x: 151, startPoint y: 136, endPoint x: 249, endPoint y: 138, distance: 97.8
click at [249, 129] on span "Ajuste en la biblioteca de WhatsApp QR Code para compatibilidad open source." at bounding box center [232, 125] width 235 height 8
click at [122, 37] on icon at bounding box center [123, 36] width 6 height 6
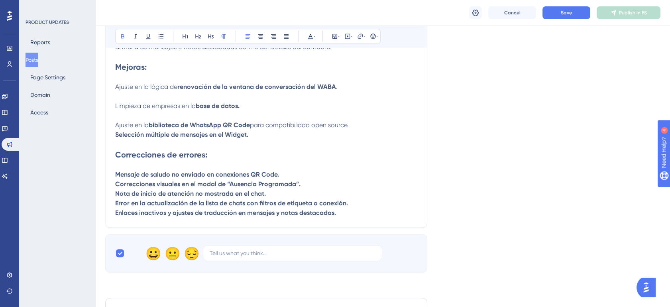
click at [164, 138] on strong "Selección múltiple de mensajes en el Widget." at bounding box center [181, 135] width 133 height 8
drag, startPoint x: 251, startPoint y: 158, endPoint x: 116, endPoint y: 156, distance: 135.2
click at [116, 140] on p "Ajuste en la lógica de renovación de la ventana de conversación del WABA . Limp…" at bounding box center [266, 110] width 302 height 57
click at [124, 37] on icon at bounding box center [123, 36] width 6 height 6
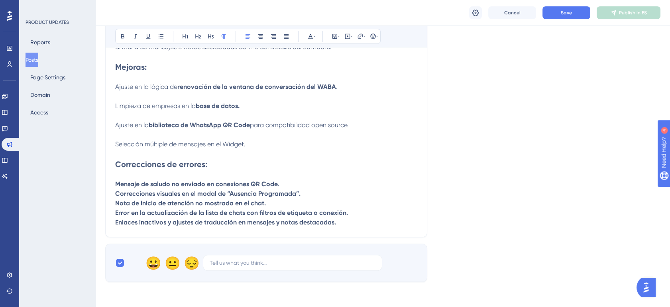
click at [138, 148] on span "Selección múltiple de mensajes en el Widget." at bounding box center [180, 144] width 130 height 8
click at [125, 148] on span "Selección múltiple de mensajes en el Widget." at bounding box center [180, 144] width 130 height 8
drag, startPoint x: 116, startPoint y: 156, endPoint x: 170, endPoint y: 158, distance: 53.5
click at [170, 148] on span "Selección múltiple de mensajes en el Widget." at bounding box center [180, 144] width 130 height 8
click at [158, 148] on span "Selección múltiple de mensajes en el Widget." at bounding box center [180, 144] width 130 height 8
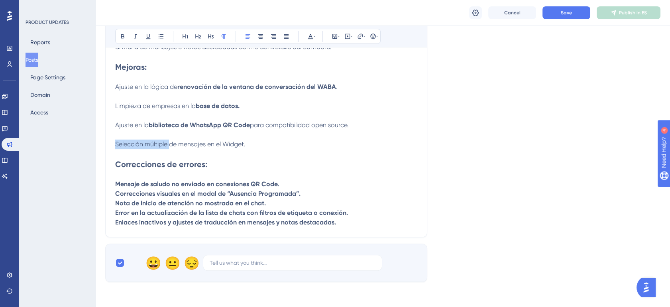
click at [153, 148] on span "Selección múltiple de mensajes en el Widget." at bounding box center [180, 144] width 130 height 8
drag, startPoint x: 146, startPoint y: 156, endPoint x: 249, endPoint y: 155, distance: 102.5
click at [249, 149] on p "Ajuste en la lógica de renovación de la ventana de conversación del WABA . Limp…" at bounding box center [266, 115] width 302 height 67
click at [124, 35] on icon at bounding box center [122, 36] width 3 height 4
click at [149, 188] on strong "Mensaje de saludo no enviado en conexiones QR Code." at bounding box center [197, 184] width 164 height 8
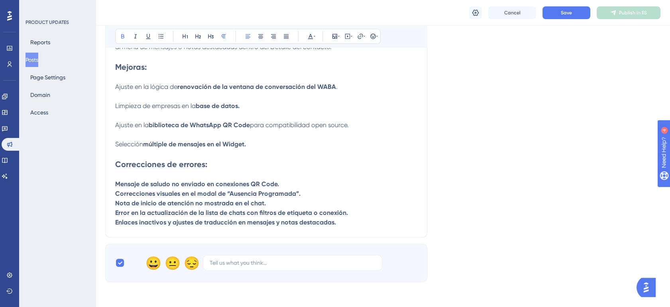
click at [150, 188] on strong "Mensaje de saludo no enviado en conexiones QR Code." at bounding box center [197, 184] width 164 height 8
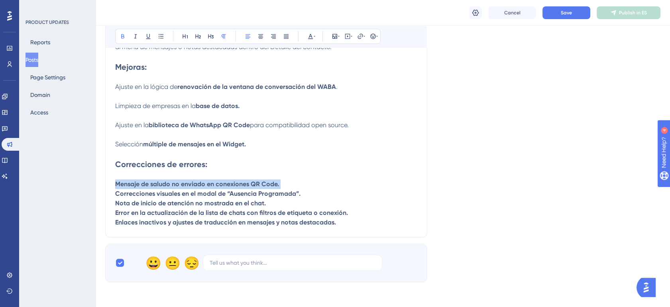
click at [150, 188] on strong "Mensaje de saludo no enviado en conexiones QR Code." at bounding box center [197, 184] width 164 height 8
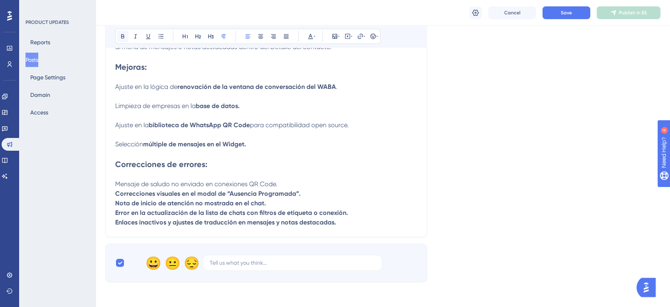
click at [125, 32] on button at bounding box center [122, 36] width 11 height 11
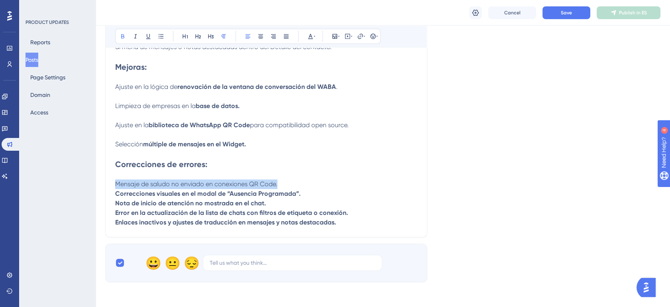
drag, startPoint x: 127, startPoint y: 207, endPoint x: 125, endPoint y: 201, distance: 6.7
click at [127, 199] on p "Correcciones visuales en el modal de “Ausencia Programada”." at bounding box center [266, 194] width 302 height 10
drag, startPoint x: 116, startPoint y: 196, endPoint x: 170, endPoint y: 193, distance: 53.9
click at [170, 188] on span "Mensaje de saludo no enviado en conexiones QR Code." at bounding box center [196, 184] width 162 height 8
click at [123, 37] on icon at bounding box center [123, 36] width 6 height 6
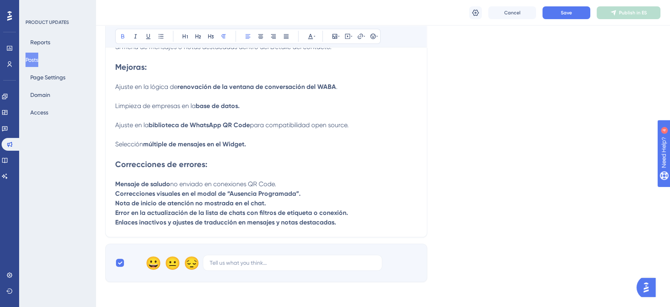
click at [177, 197] on strong "Correcciones visuales en el modal de “Ausencia Programada”." at bounding box center [207, 194] width 185 height 8
click at [120, 36] on icon at bounding box center [123, 36] width 6 height 6
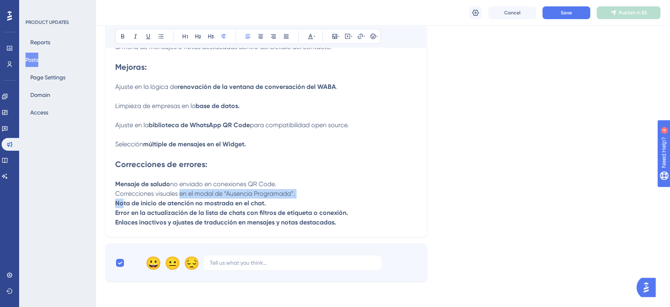
click at [233, 199] on p "Correcciones visuales en el modal de “Ausencia Programada”." at bounding box center [266, 194] width 302 height 10
drag, startPoint x: 228, startPoint y: 217, endPoint x: 290, endPoint y: 216, distance: 62.2
click at [290, 197] on span "Correcciones visuales en el modal de “Ausencia Programada”." at bounding box center [205, 194] width 180 height 8
click at [119, 37] on button at bounding box center [122, 36] width 11 height 11
click at [195, 207] on strong "Nota de inicio de atención no mostrada en el chat." at bounding box center [190, 203] width 151 height 8
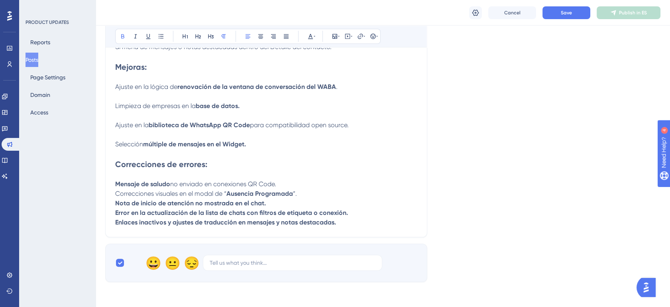
click at [194, 207] on strong "Nota de inicio de atención no mostrada en el chat." at bounding box center [190, 203] width 151 height 8
click at [123, 39] on icon at bounding box center [123, 36] width 6 height 6
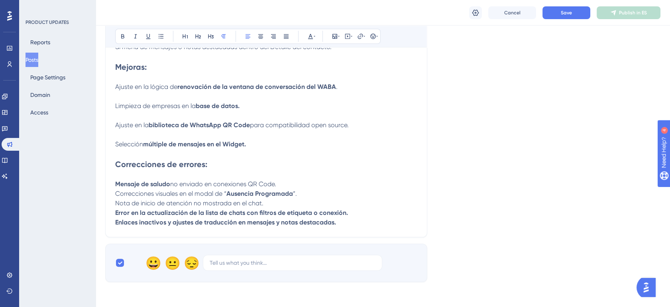
click at [146, 208] on p "Nota de inicio de atención no mostrada en el chat." at bounding box center [266, 204] width 302 height 10
click at [158, 207] on span "Nota de inicio de atención no mostrada en el chat." at bounding box center [189, 203] width 148 height 8
drag, startPoint x: 116, startPoint y: 235, endPoint x: 192, endPoint y: 233, distance: 76.2
click at [192, 207] on span "Nota de inicio de atención no mostrada en el chat." at bounding box center [189, 203] width 148 height 8
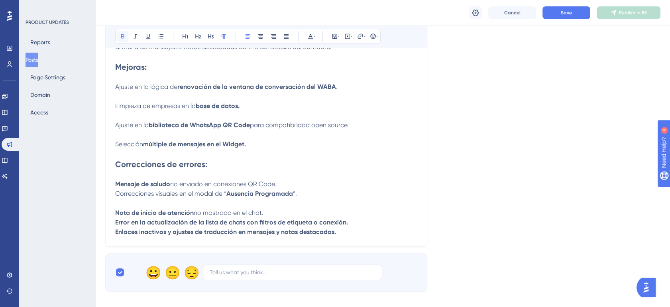
click at [124, 35] on icon at bounding box center [123, 36] width 6 height 6
click at [164, 226] on strong "Error en la actualización de la lista de chats con filtros de etiqueta o conexi…" at bounding box center [231, 223] width 233 height 8
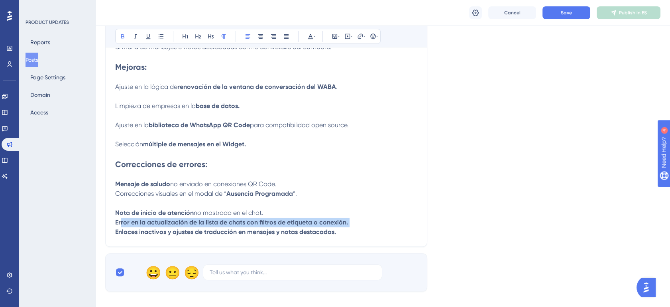
click at [164, 226] on strong "Error en la actualización de la lista de chats con filtros de etiqueta o conexi…" at bounding box center [231, 223] width 233 height 8
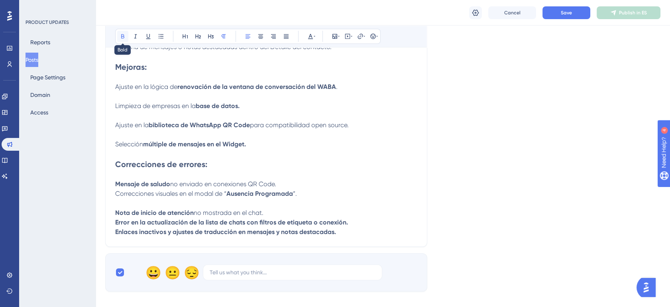
click at [123, 38] on icon at bounding box center [122, 36] width 3 height 4
click at [144, 227] on p "Error en la actualización de la lista de chats con filtros de etiqueta o conexi…" at bounding box center [266, 223] width 302 height 10
click at [150, 226] on span "Error en la actualización de la lista de chats con filtros de etiqueta o conexi…" at bounding box center [228, 223] width 227 height 8
click at [152, 226] on span "Error en la actualización de la lista de chats con filtros de etiqueta o conexi…" at bounding box center [228, 223] width 227 height 8
drag, startPoint x: 146, startPoint y: 255, endPoint x: 242, endPoint y: 256, distance: 96.1
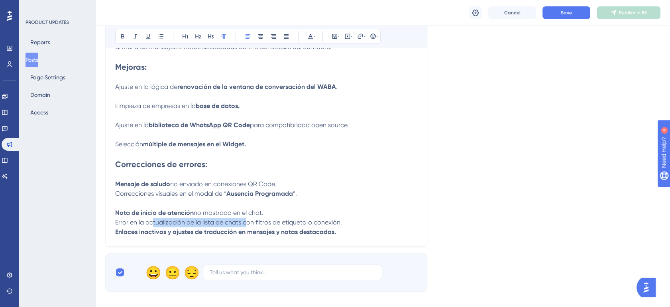
click at [242, 226] on span "Error en la actualización de la lista de chats con filtros de etiqueta o conexi…" at bounding box center [228, 223] width 227 height 8
click at [273, 226] on span "Error en la actualización de la lista de chats con filtros de etiqueta o conexi…" at bounding box center [228, 223] width 227 height 8
drag, startPoint x: 255, startPoint y: 255, endPoint x: 341, endPoint y: 250, distance: 86.3
click at [341, 226] on span "Error en la actualización de la lista de chats con filtros de etiqueta o conexi…" at bounding box center [228, 223] width 227 height 8
click at [125, 37] on icon at bounding box center [123, 36] width 6 height 6
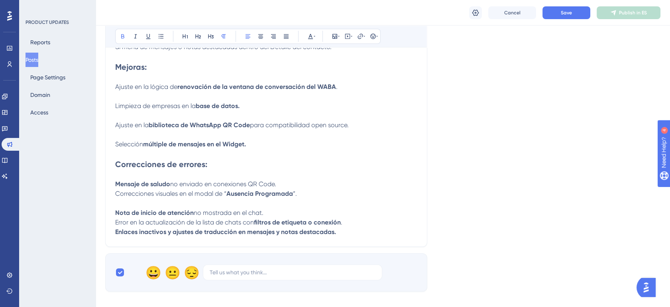
click at [162, 236] on strong "Enlaces inactivos y ajustes de traducción en mensajes y notas destacadas." at bounding box center [225, 232] width 221 height 8
click at [123, 36] on icon at bounding box center [122, 36] width 3 height 4
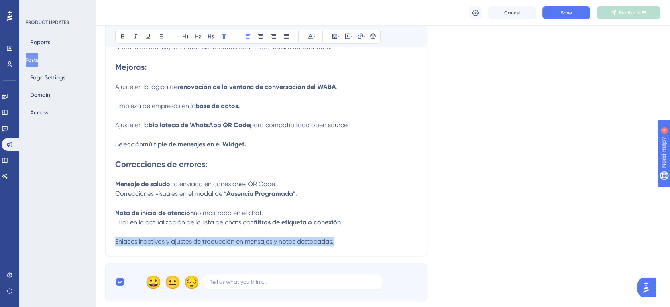
click at [219, 245] on span "Enlaces inactivos y ajustes de traducción en mensajes y notas destacadas." at bounding box center [224, 242] width 219 height 8
click at [215, 245] on span "Enlaces inactivos y ajustes de traducción en mensajes y notas destacadas." at bounding box center [224, 242] width 219 height 8
click at [207, 245] on span "Enlaces inactivos y ajustes de traducción en mensajes y notas destacadas." at bounding box center [224, 242] width 219 height 8
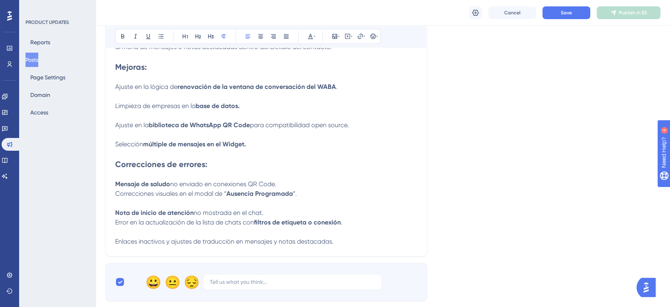
click at [251, 226] on span "Error en la actualización de la lista de chats con" at bounding box center [184, 223] width 139 height 8
drag, startPoint x: 202, startPoint y: 274, endPoint x: 331, endPoint y: 274, distance: 128.8
click at [331, 245] on span "Enlaces inactivos y ajustes de traducción en mensajes y notas destacadas." at bounding box center [224, 242] width 219 height 8
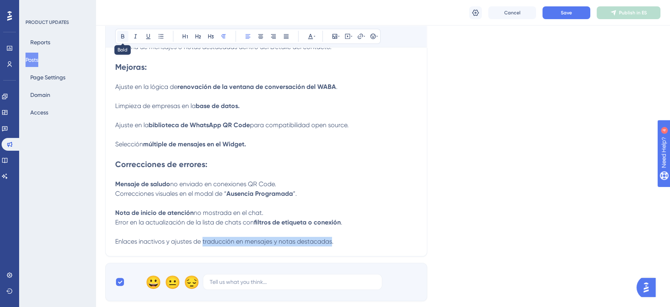
click at [123, 32] on button at bounding box center [122, 36] width 11 height 11
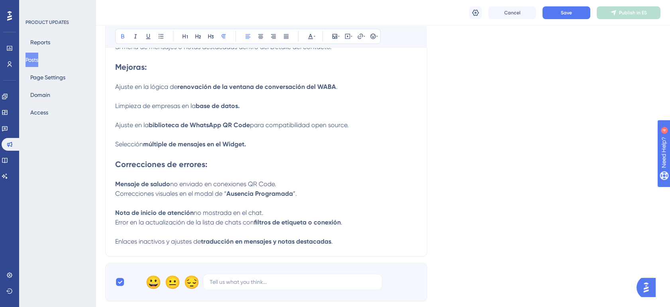
click at [276, 197] on strong "Ausencia Programada" at bounding box center [260, 194] width 67 height 8
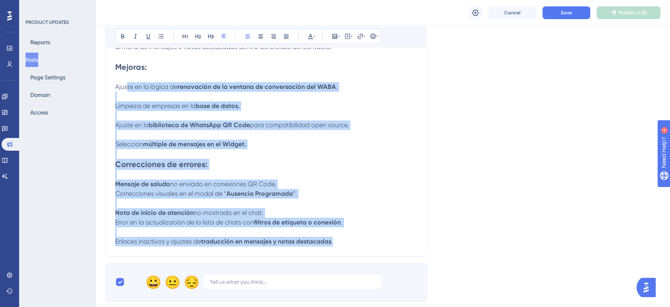
drag, startPoint x: 348, startPoint y: 276, endPoint x: 128, endPoint y: 93, distance: 286.1
click at [176, 179] on p at bounding box center [266, 175] width 302 height 10
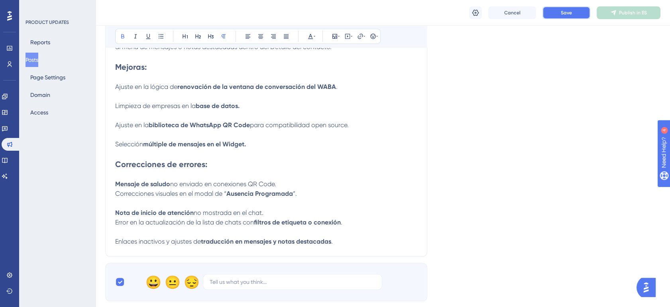
click at [560, 14] on button "Save" at bounding box center [567, 12] width 48 height 13
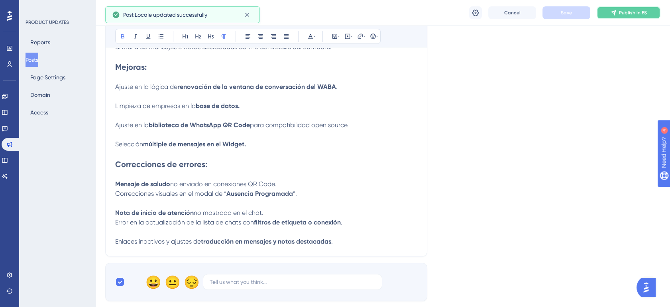
click at [633, 15] on span "Publish in ES" at bounding box center [633, 13] width 28 height 6
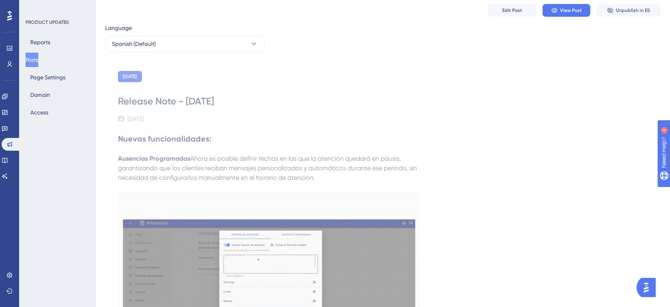
scroll to position [0, 0]
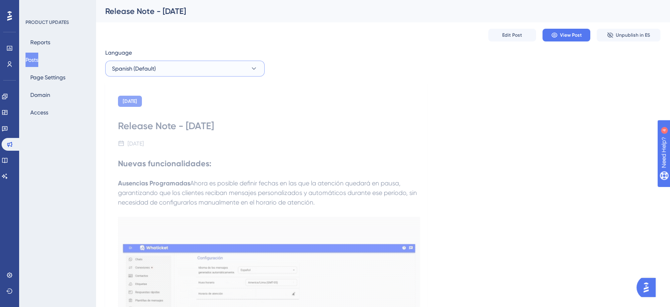
click at [211, 67] on button "Spanish (Default)" at bounding box center [185, 69] width 160 height 16
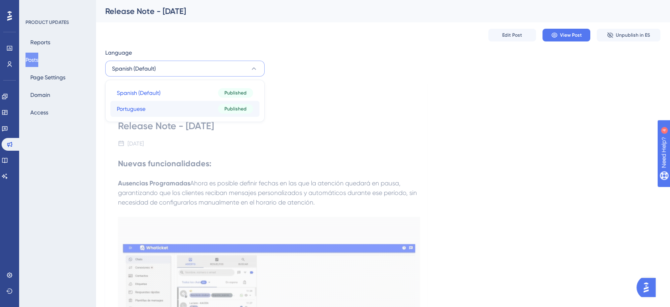
click at [195, 108] on button "Portuguese Portuguese Published" at bounding box center [184, 109] width 149 height 16
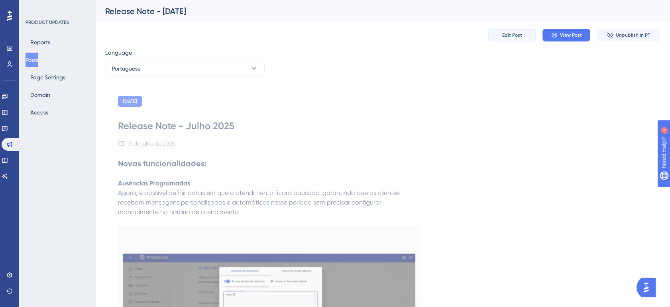
click at [515, 35] on span "Edit Post" at bounding box center [513, 35] width 20 height 6
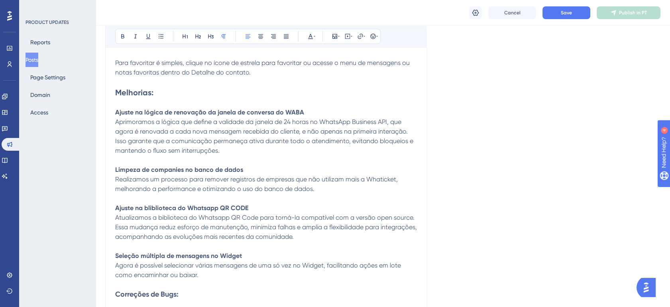
scroll to position [735, 0]
